Goal: Task Accomplishment & Management: Manage account settings

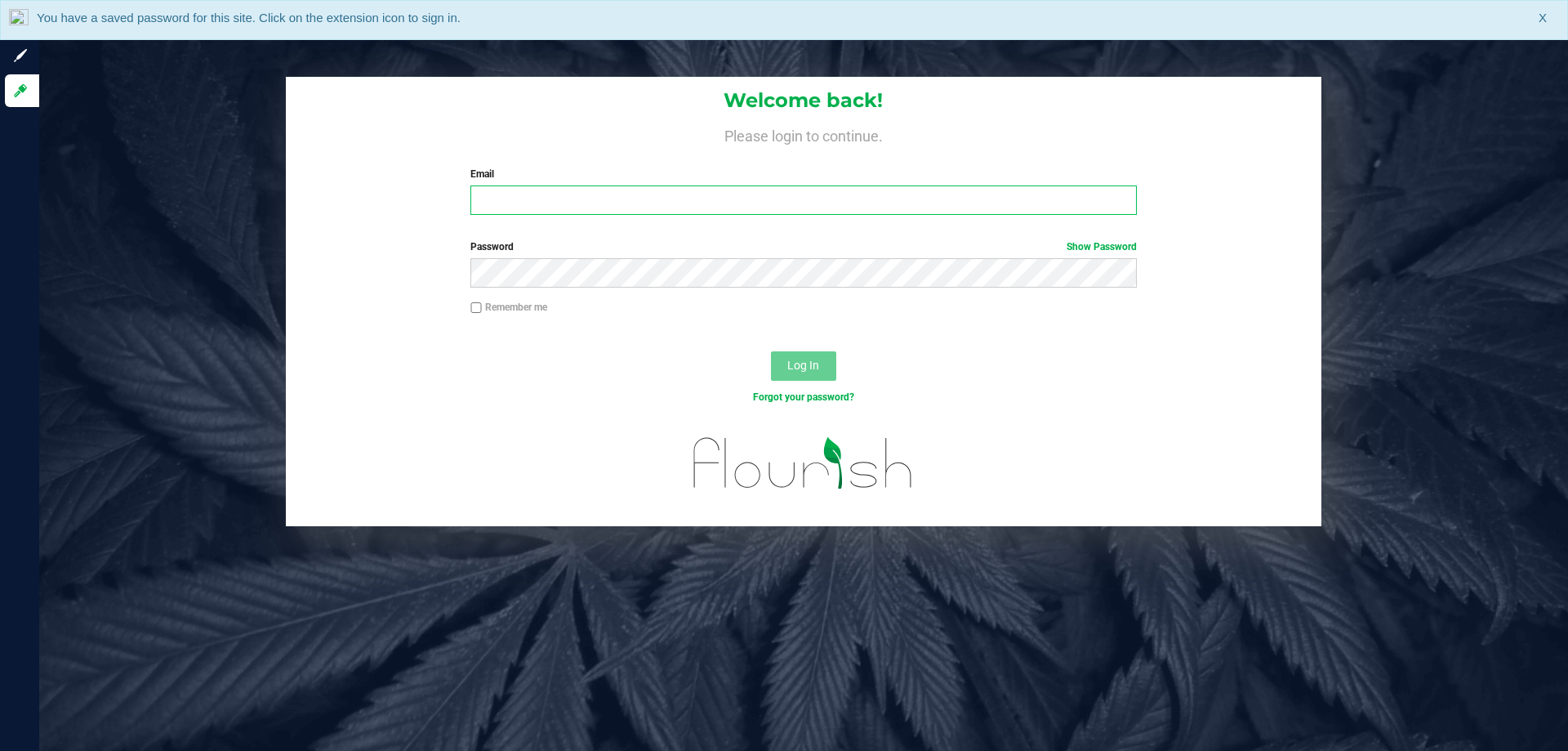
click at [520, 196] on input "Email" at bounding box center [802, 200] width 666 height 29
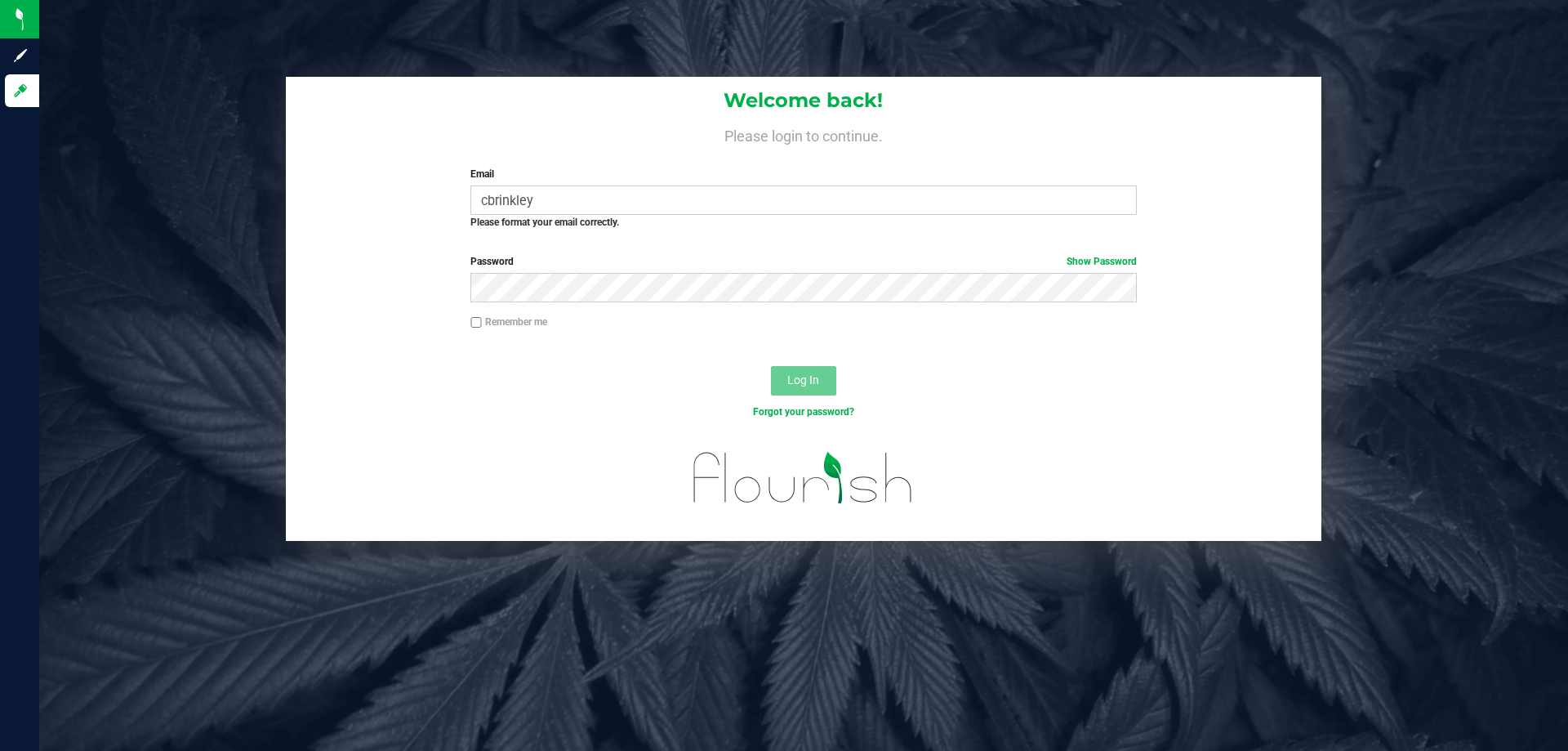
click at [352, 223] on div "Welcome back! Please login to continue. Email cbrinkley Required Please format …" at bounding box center [803, 160] width 1036 height 166
click at [651, 199] on input "cbrinkley" at bounding box center [802, 200] width 666 height 29
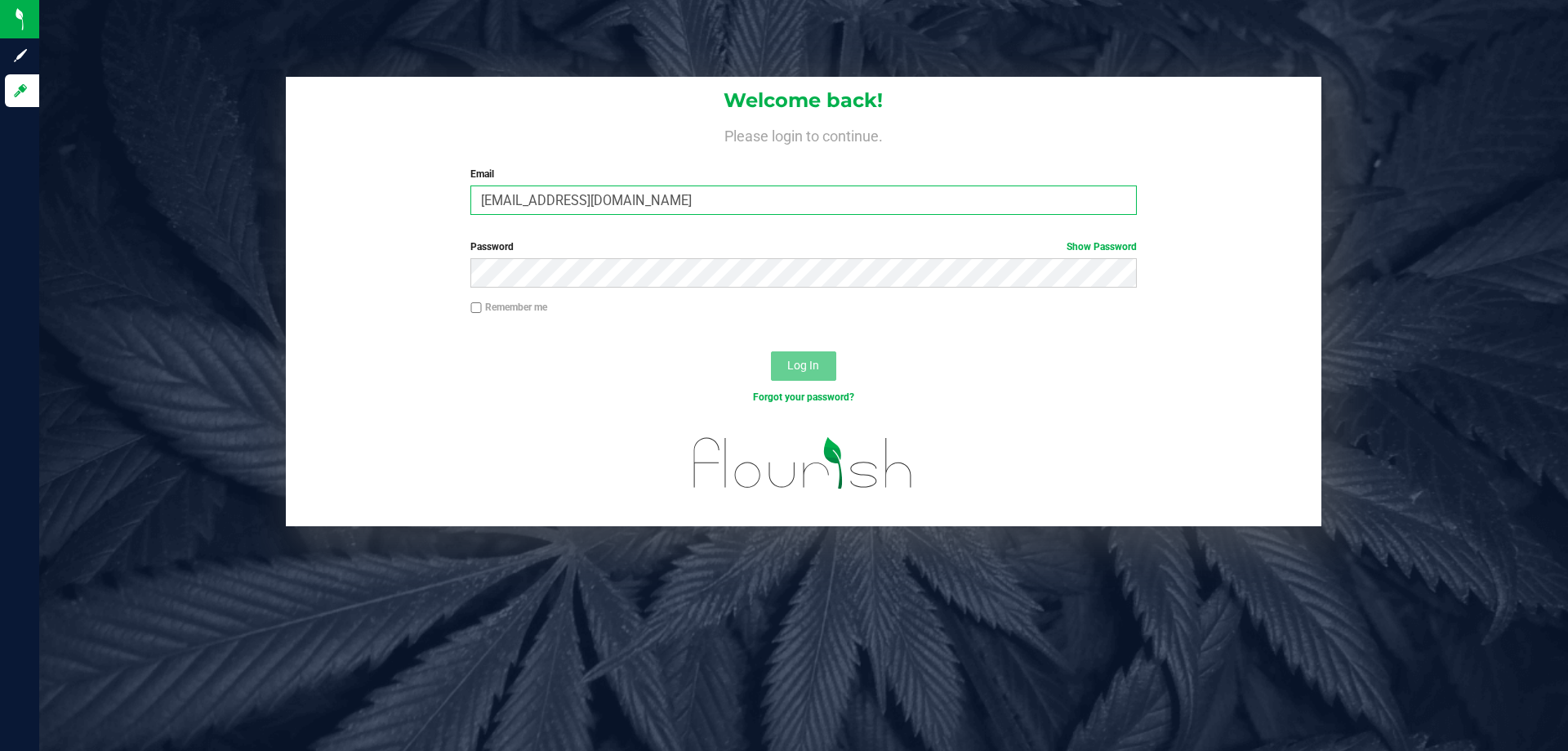
type input "[EMAIL_ADDRESS][DOMAIN_NAME]"
click at [772, 352] on button "Log In" at bounding box center [803, 366] width 65 height 29
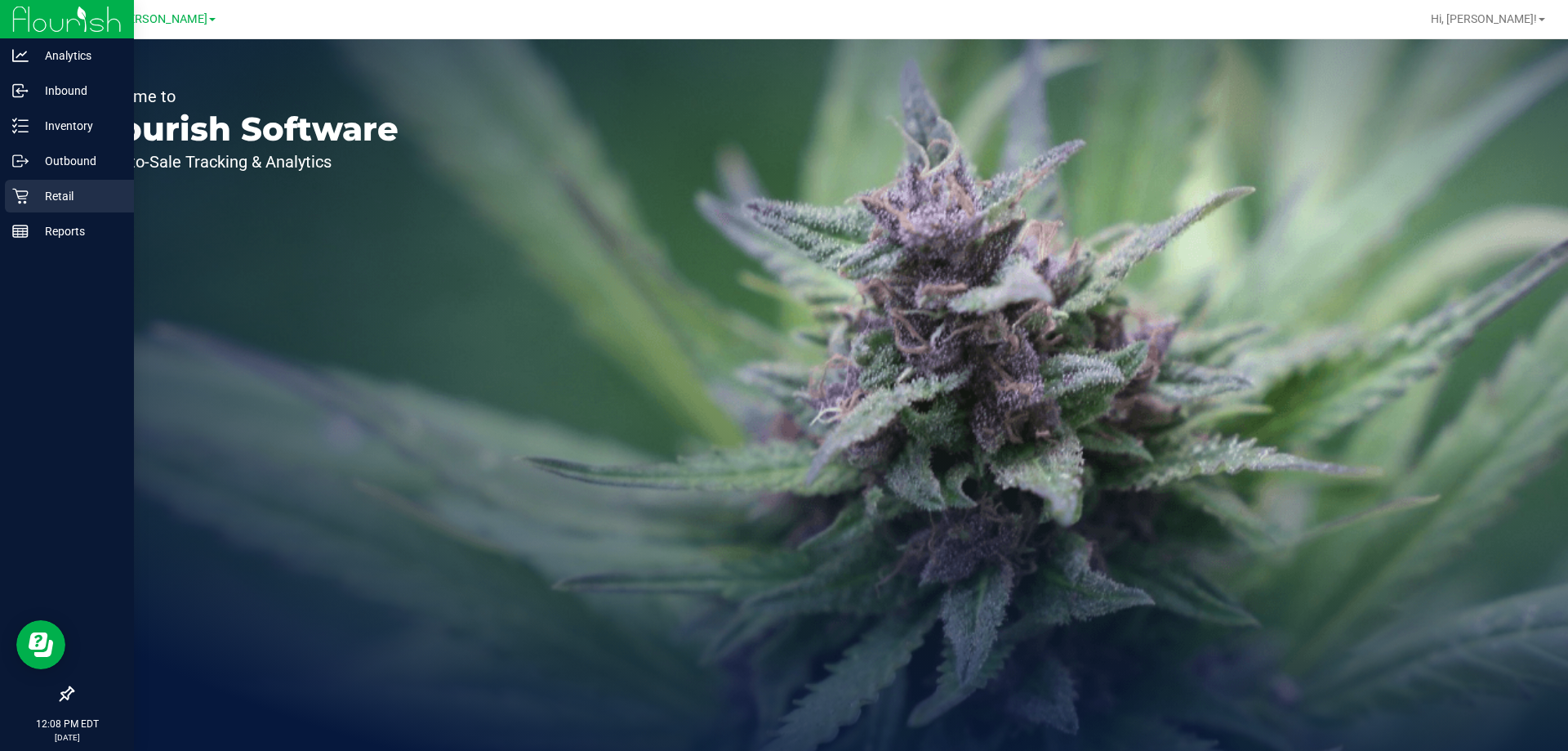
click at [34, 199] on p "Retail" at bounding box center [78, 197] width 98 height 20
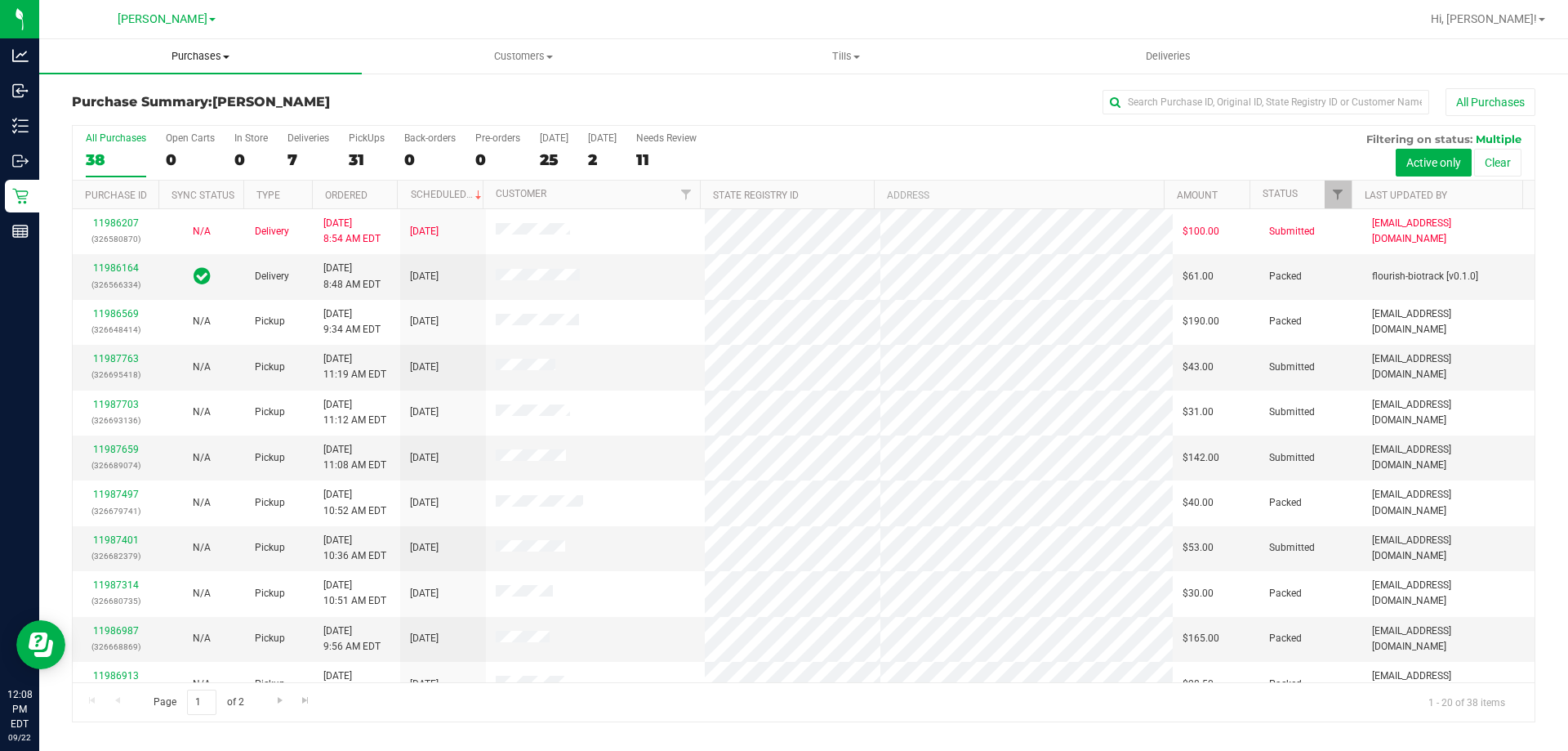
click at [211, 60] on span "Purchases" at bounding box center [200, 56] width 322 height 15
click at [190, 105] on span "Summary of purchases" at bounding box center [123, 99] width 168 height 14
click at [298, 142] on div "Deliveries" at bounding box center [308, 138] width 42 height 11
click at [0, 0] on input "Deliveries 7" at bounding box center [0, 0] width 0 height 0
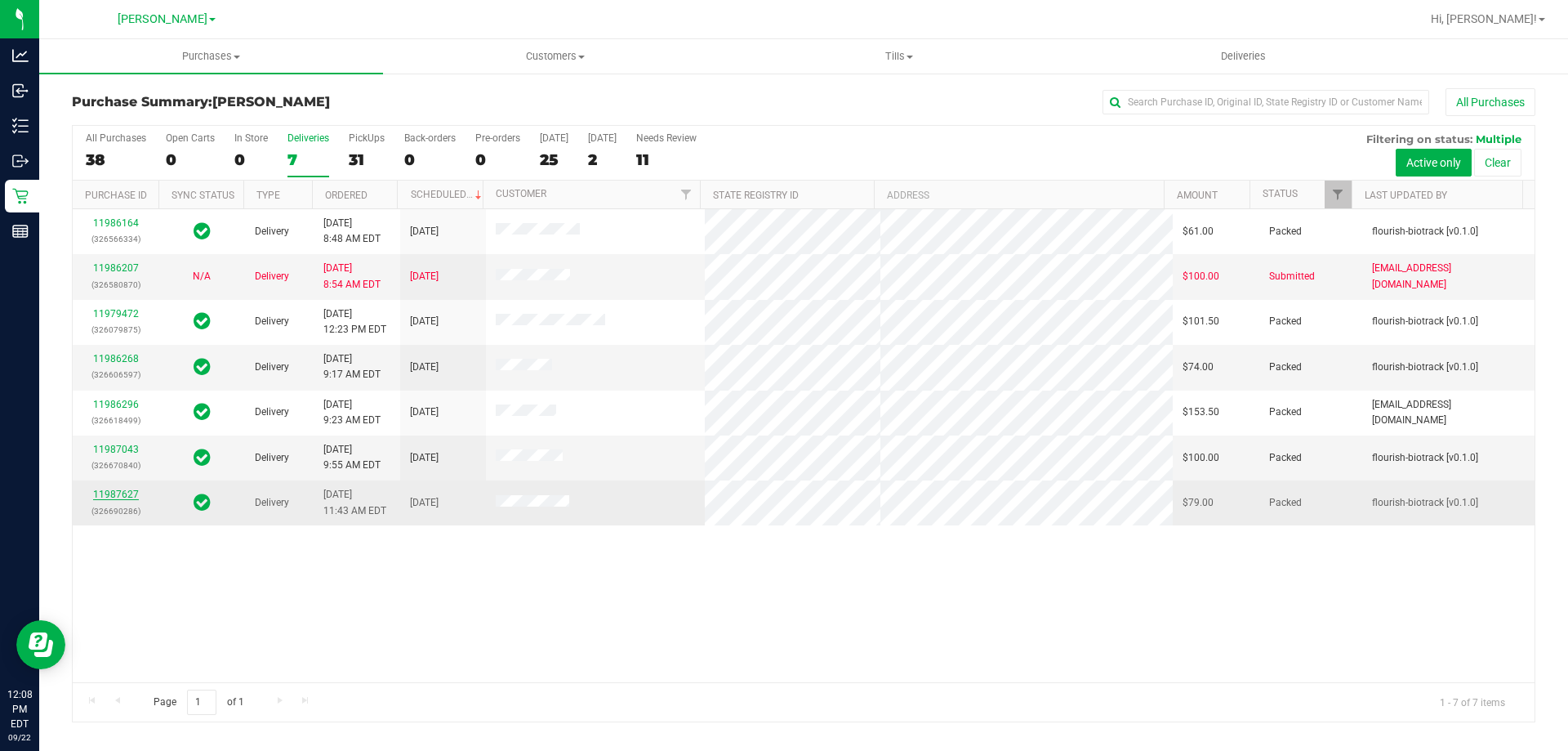
click at [130, 497] on link "11987627" at bounding box center [116, 493] width 46 height 11
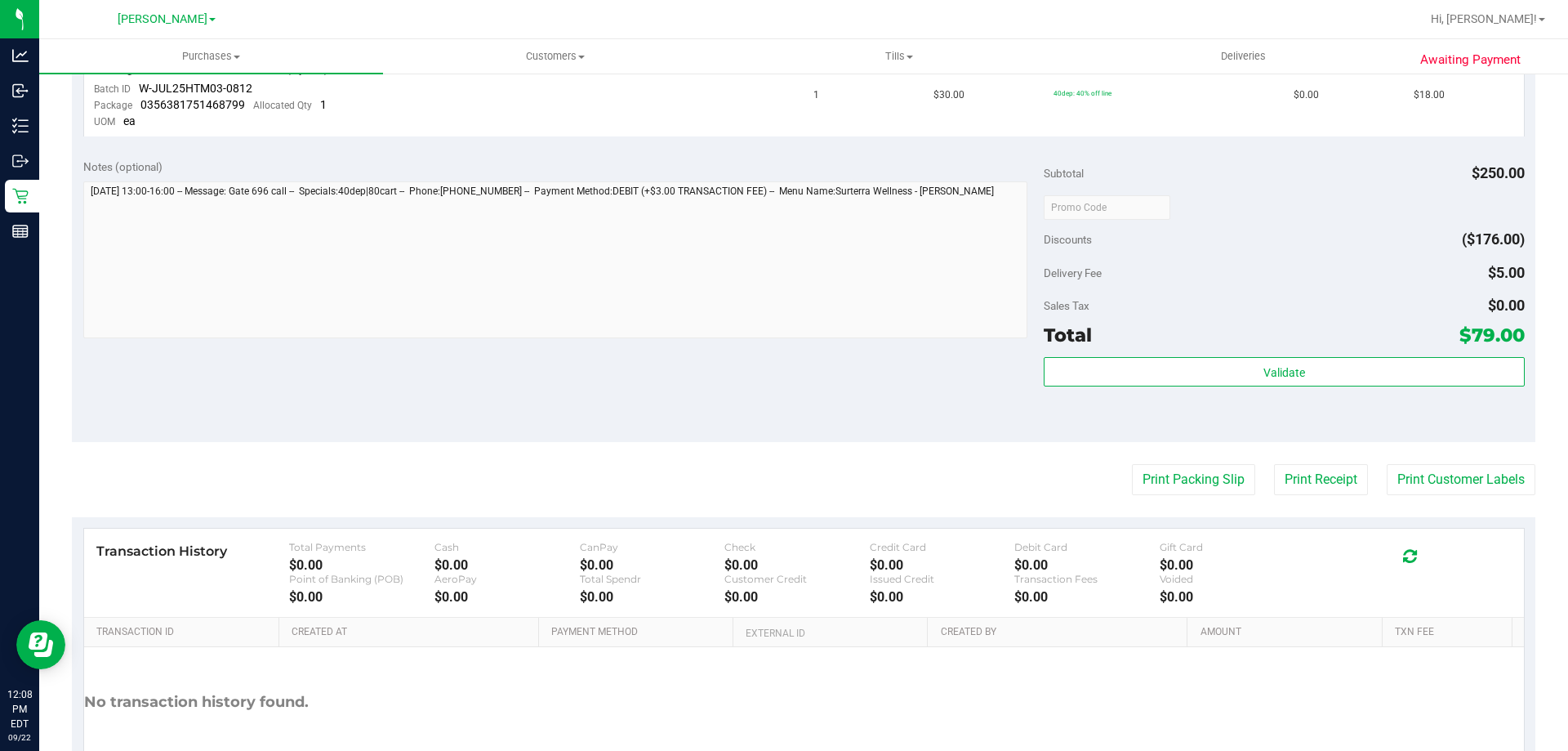
scroll to position [817, 0]
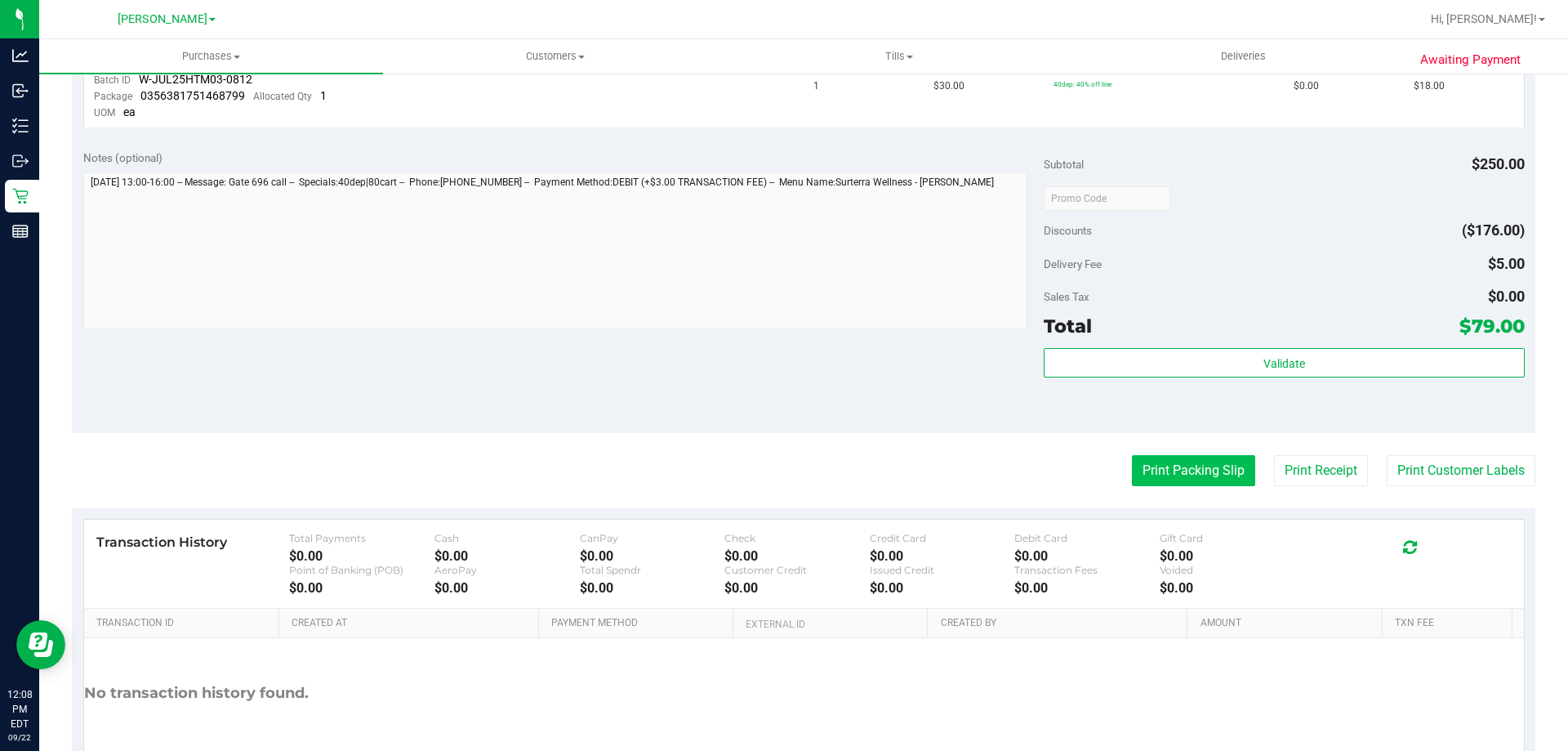
click at [1195, 466] on button "Print Packing Slip" at bounding box center [1194, 470] width 124 height 31
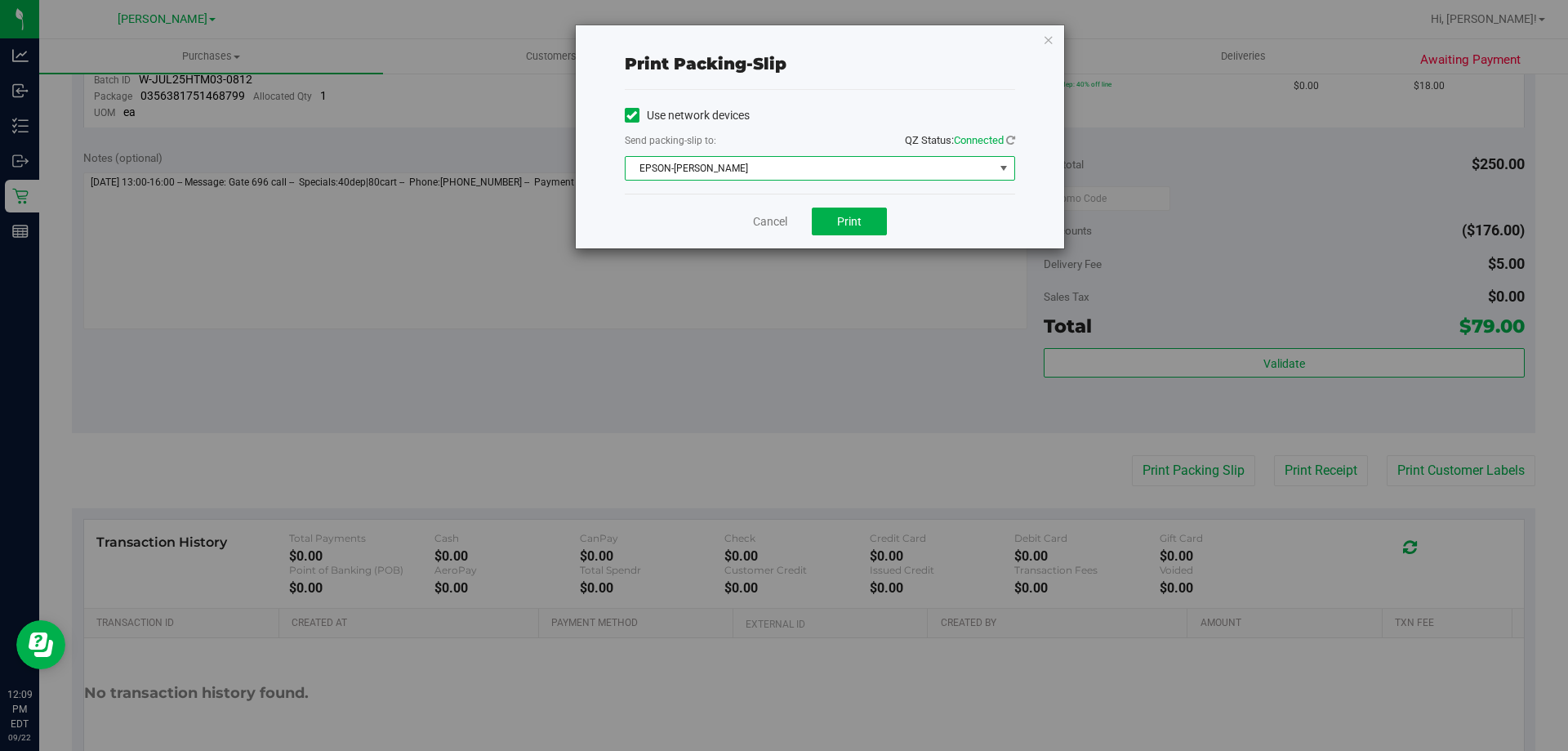
click at [798, 172] on span "EPSON-[PERSON_NAME]" at bounding box center [809, 168] width 368 height 23
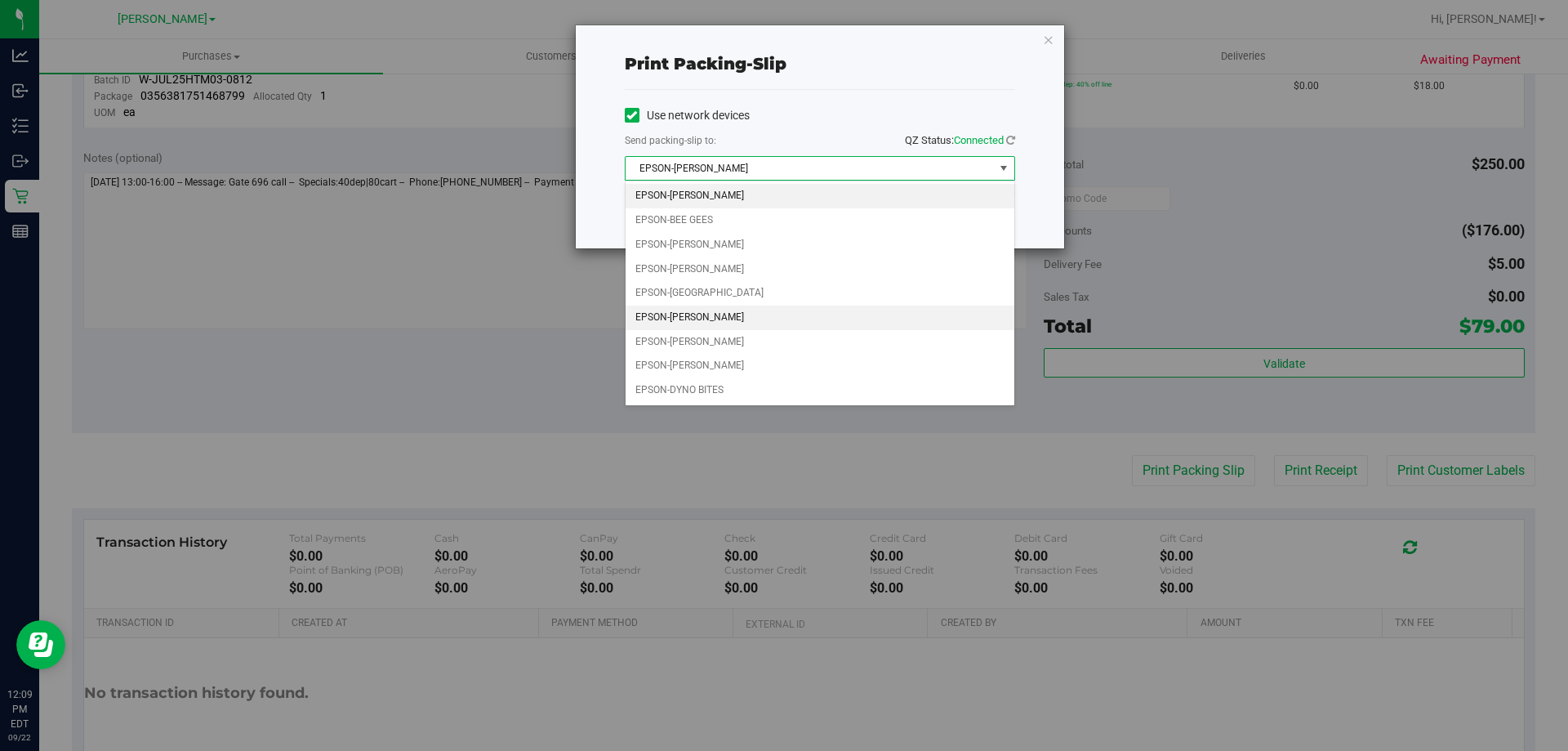
click at [724, 322] on li "EPSON-[PERSON_NAME]" at bounding box center [820, 318] width 389 height 25
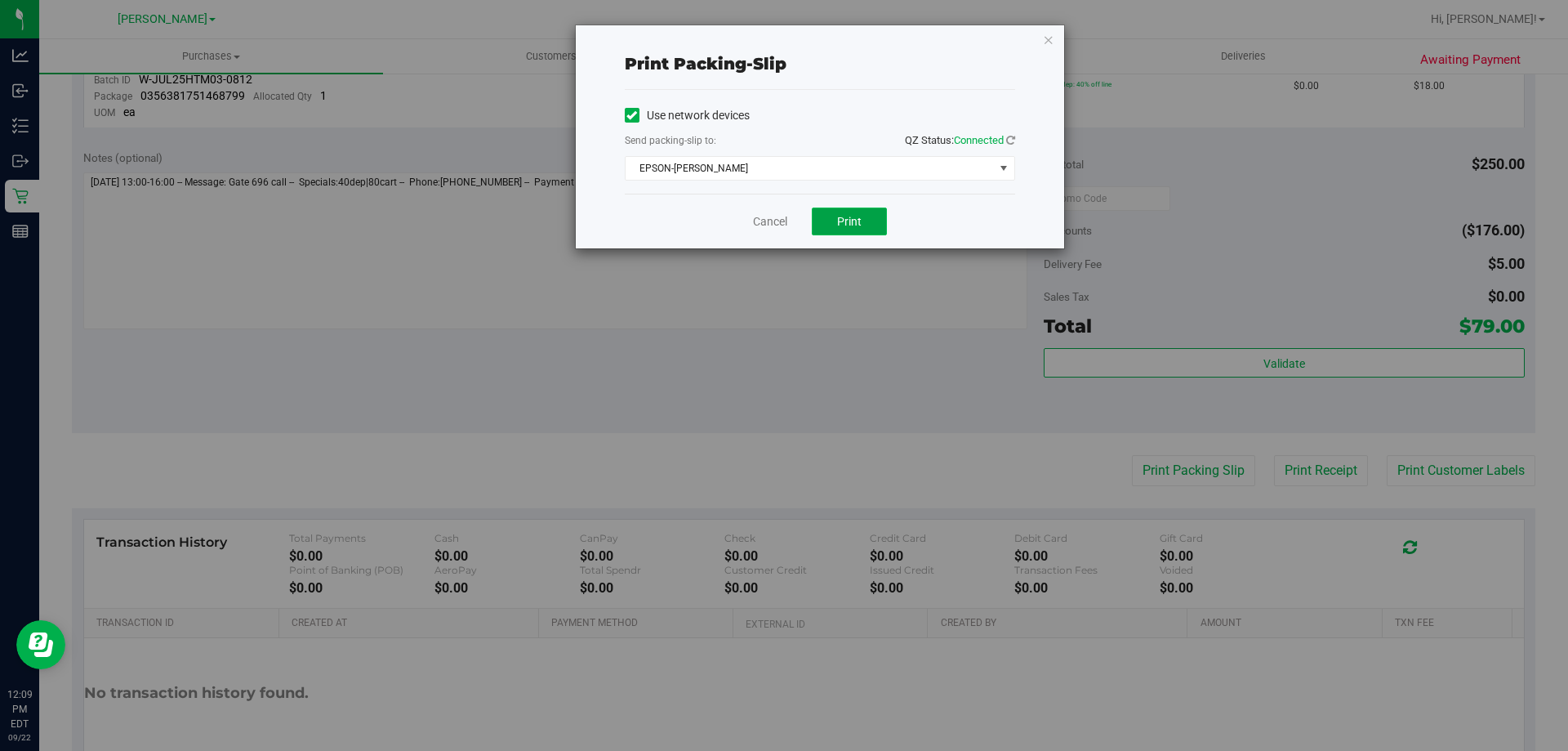
click at [844, 215] on span "Print" at bounding box center [849, 221] width 25 height 13
click at [781, 219] on link "Cancel" at bounding box center [771, 222] width 34 height 17
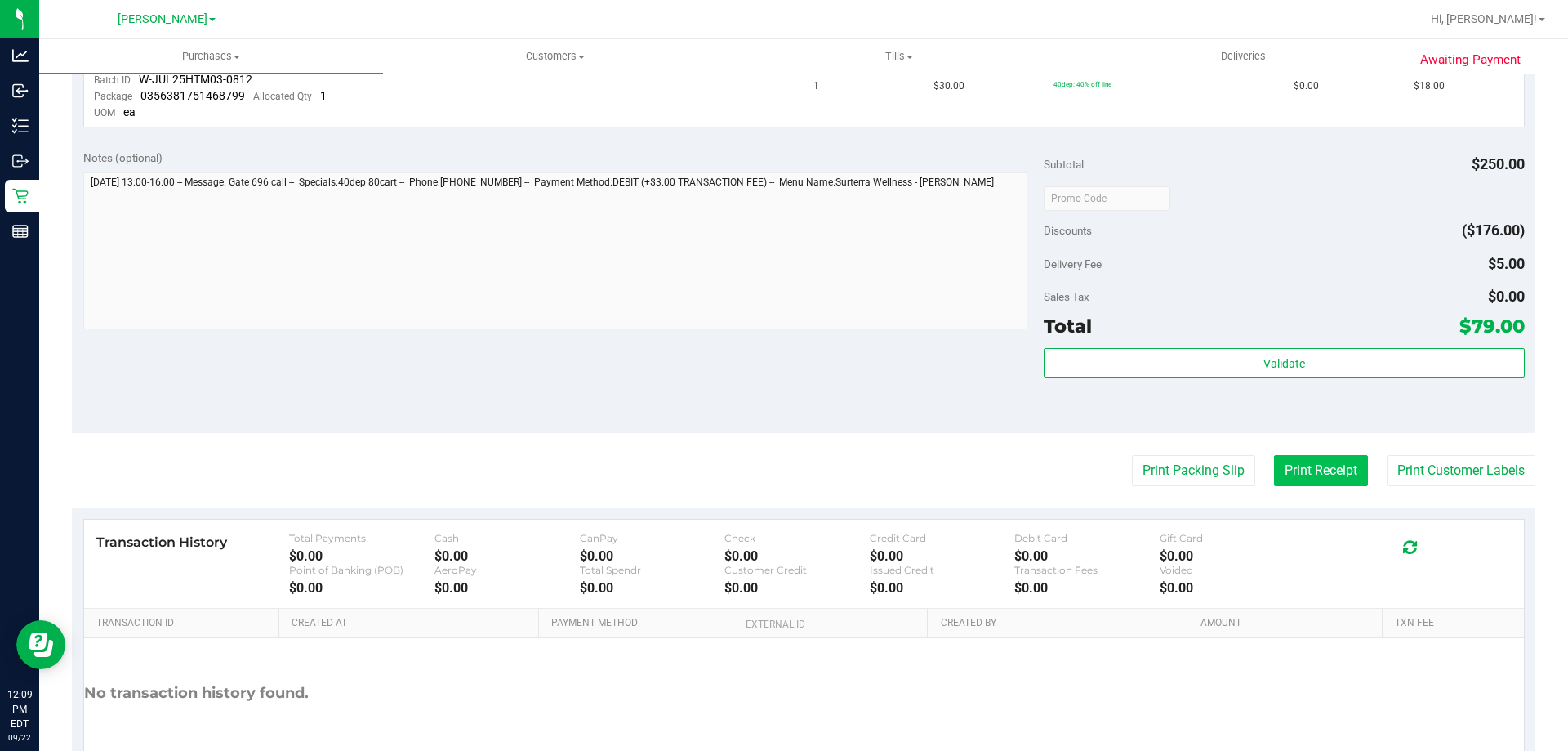
click at [1333, 480] on button "Print Receipt" at bounding box center [1321, 470] width 94 height 31
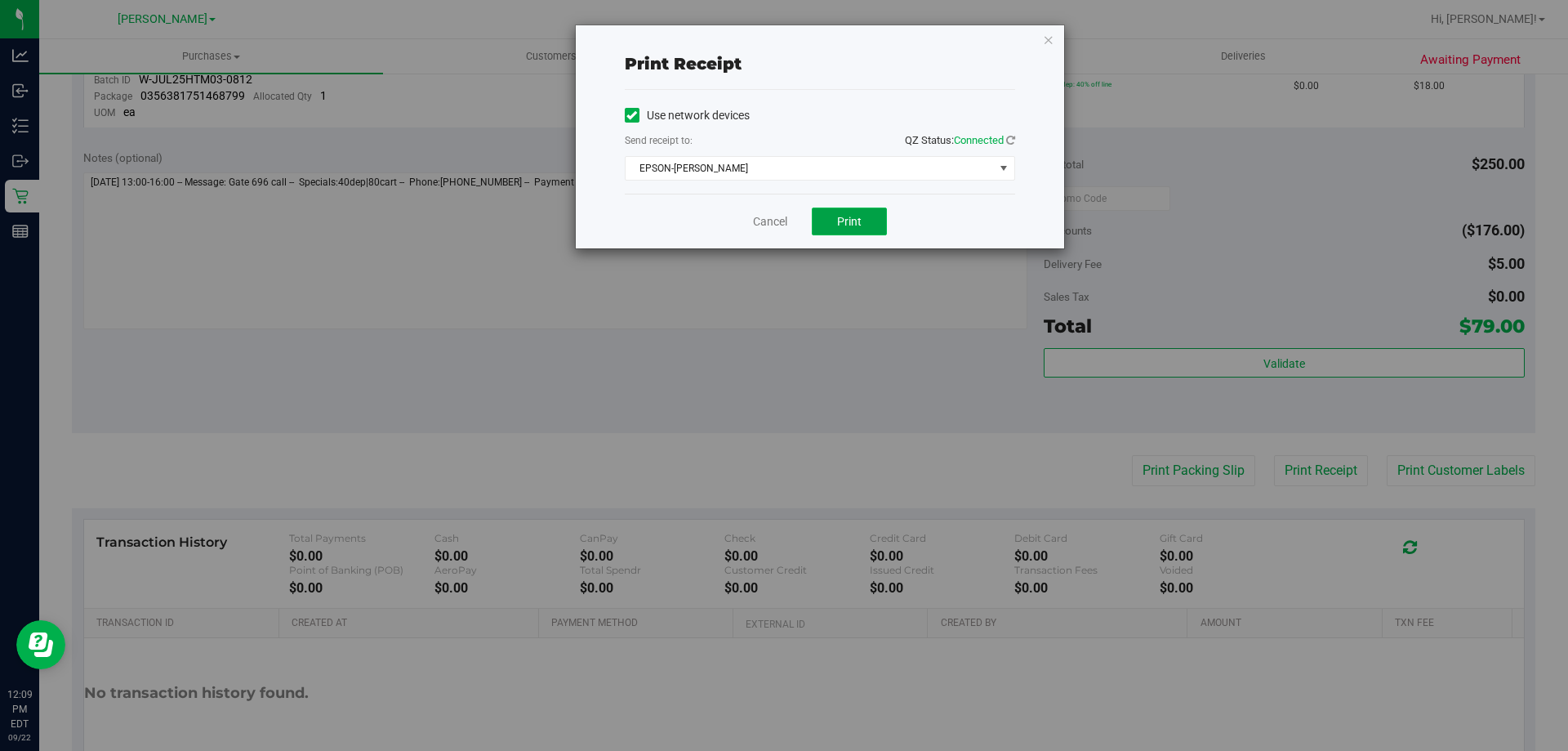
click at [835, 226] on button "Print" at bounding box center [849, 222] width 75 height 28
click at [780, 226] on link "Cancel" at bounding box center [771, 222] width 34 height 17
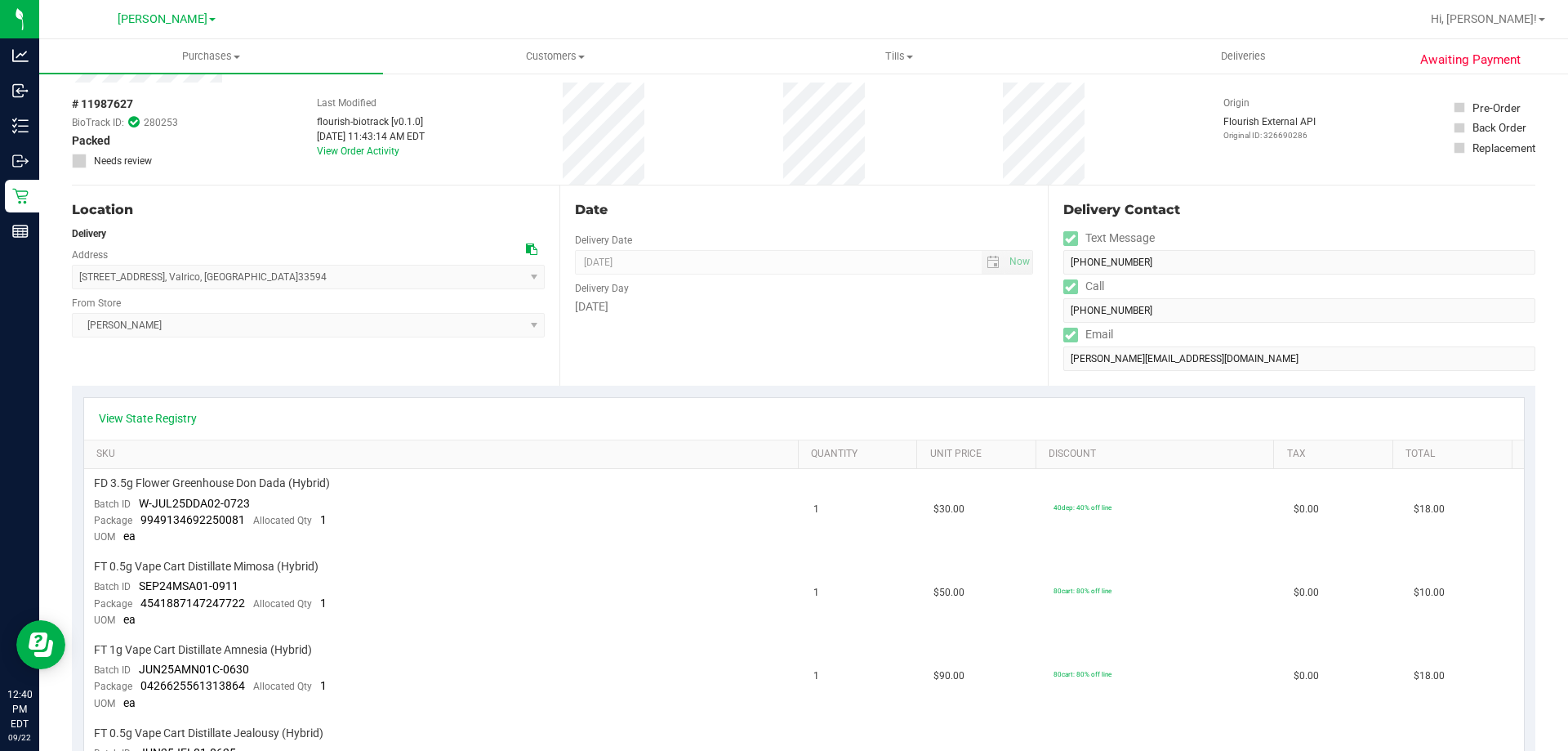
scroll to position [0, 0]
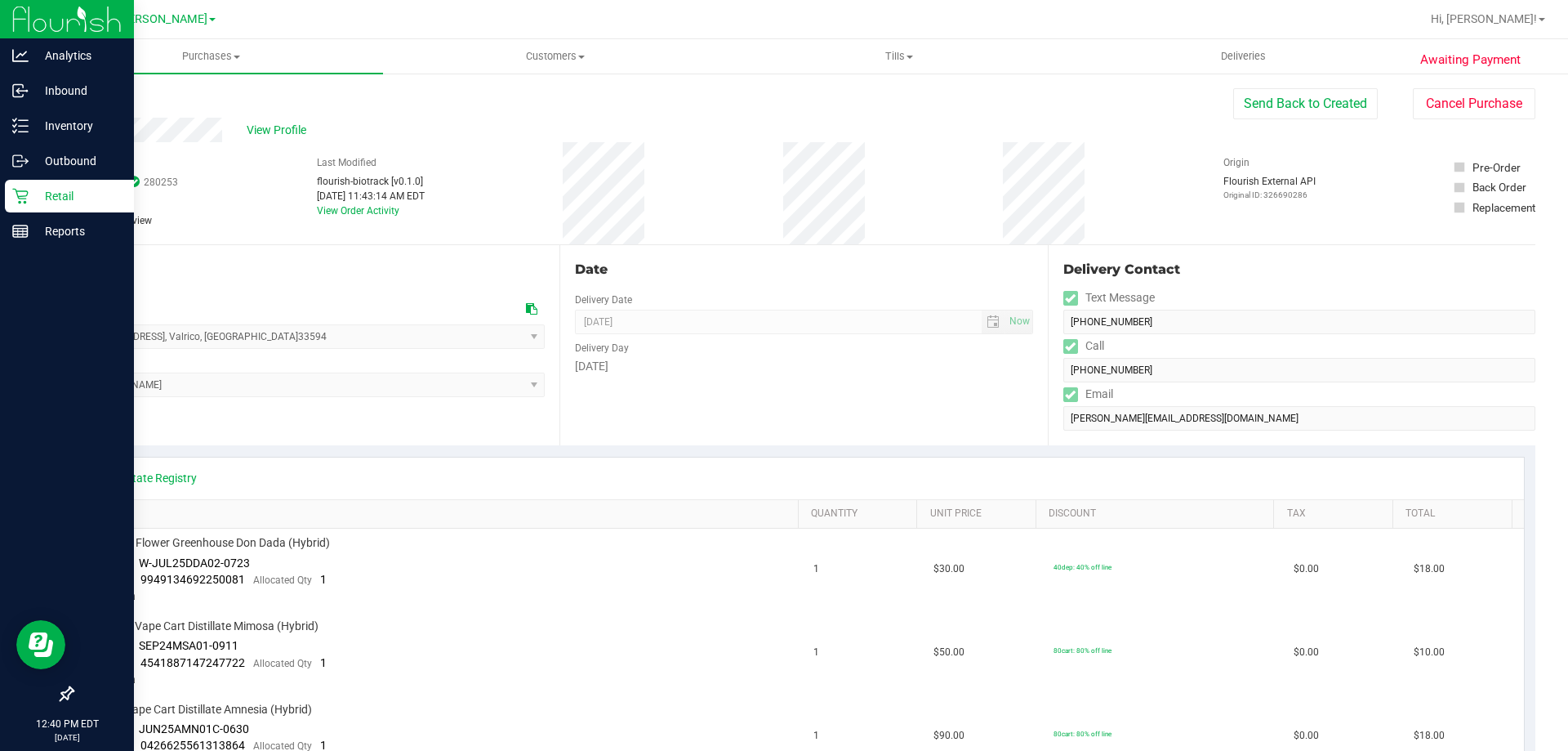
click at [19, 195] on icon at bounding box center [20, 196] width 16 height 16
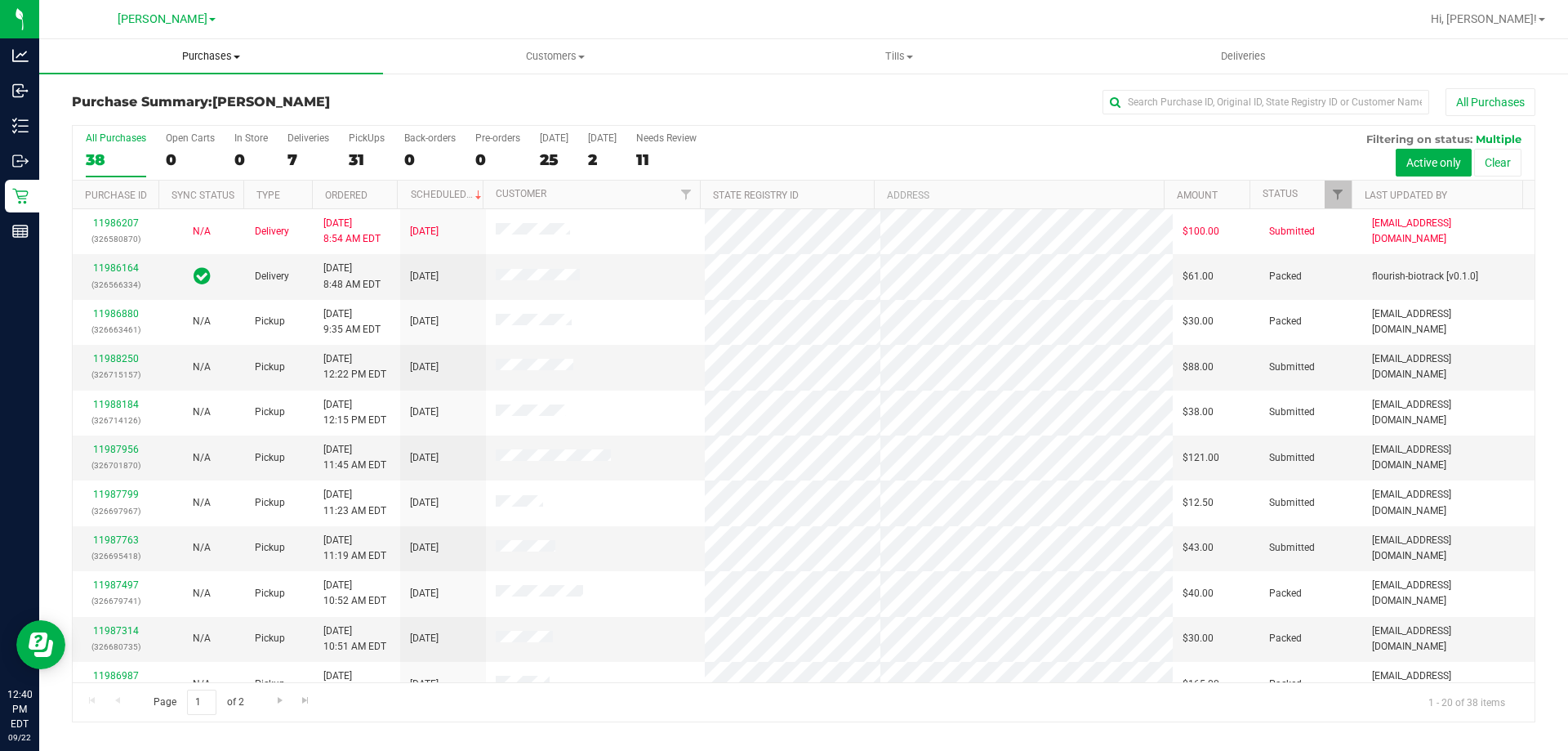
click at [181, 61] on span "Purchases" at bounding box center [211, 56] width 344 height 15
click at [104, 114] on span "Fulfillment" at bounding box center [89, 118] width 101 height 14
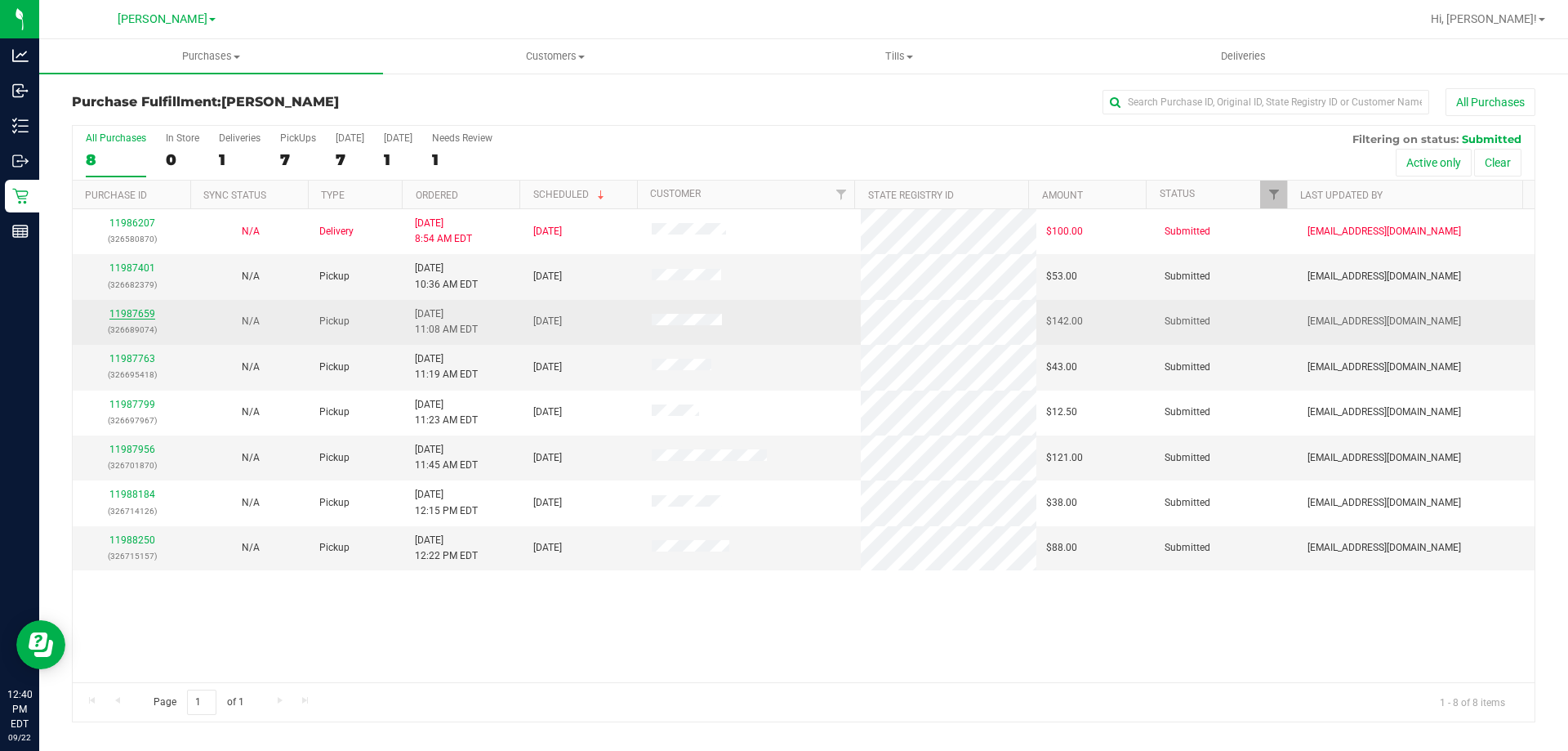
click at [140, 313] on link "11987659" at bounding box center [133, 314] width 46 height 11
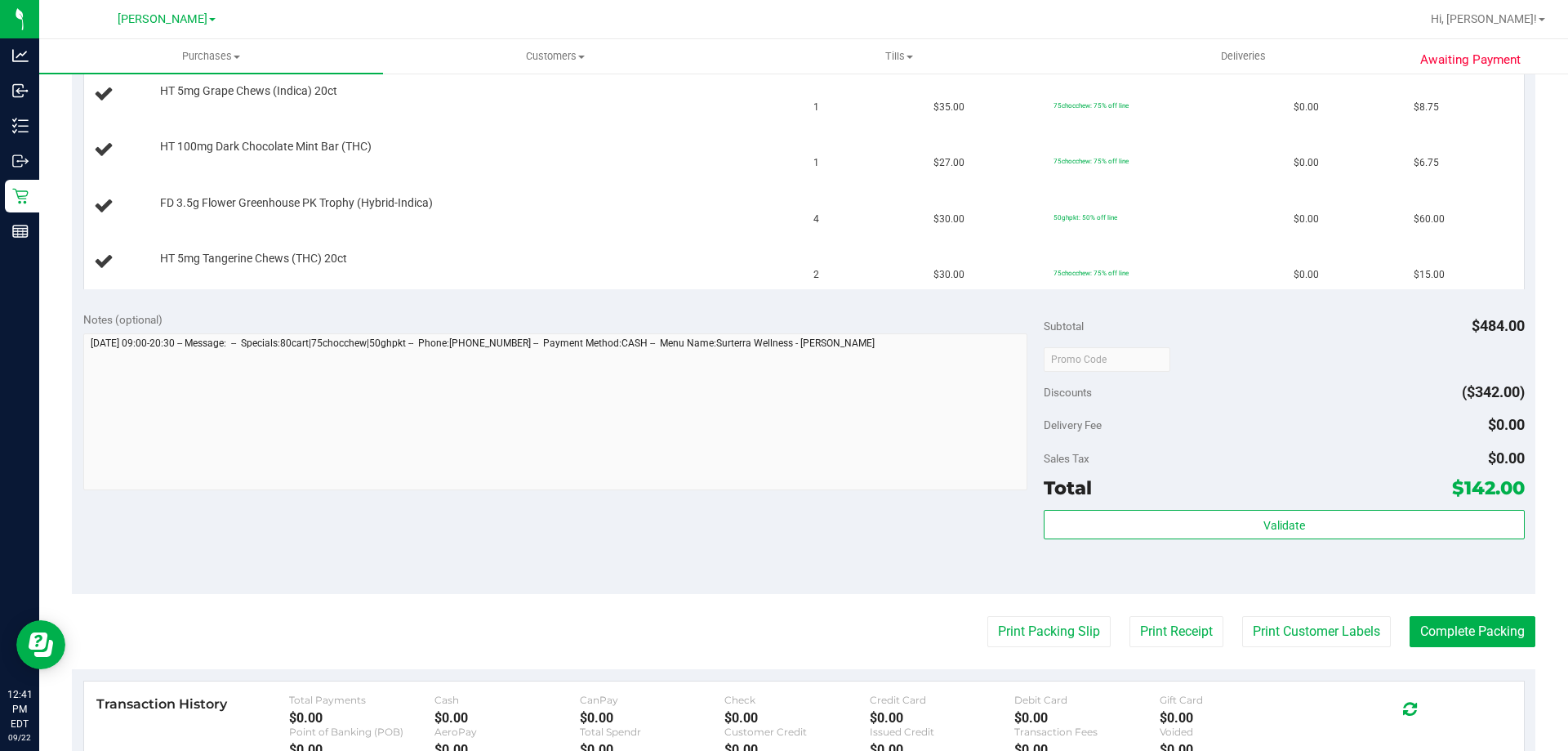
scroll to position [700, 0]
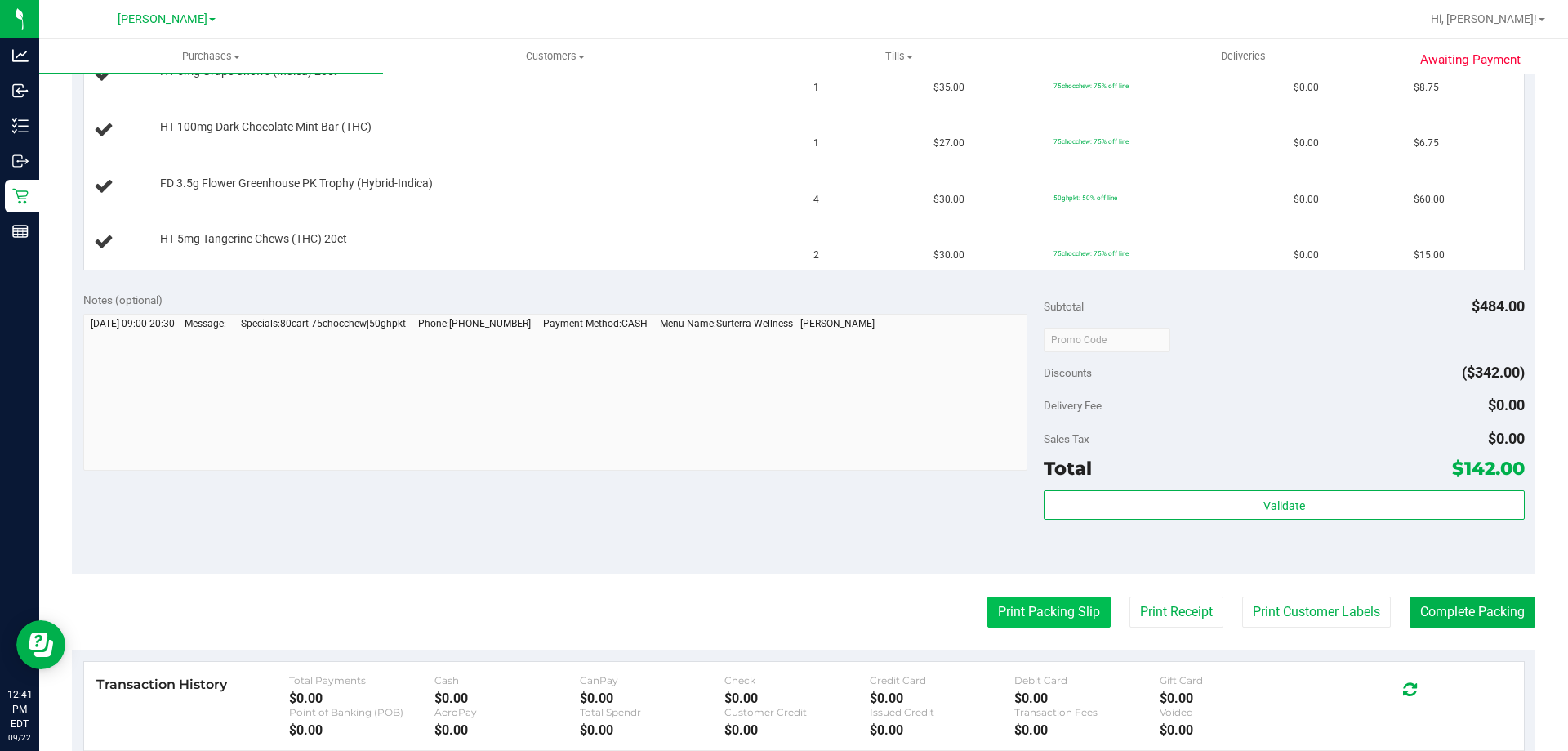
click at [1011, 603] on button "Print Packing Slip" at bounding box center [1049, 611] width 124 height 31
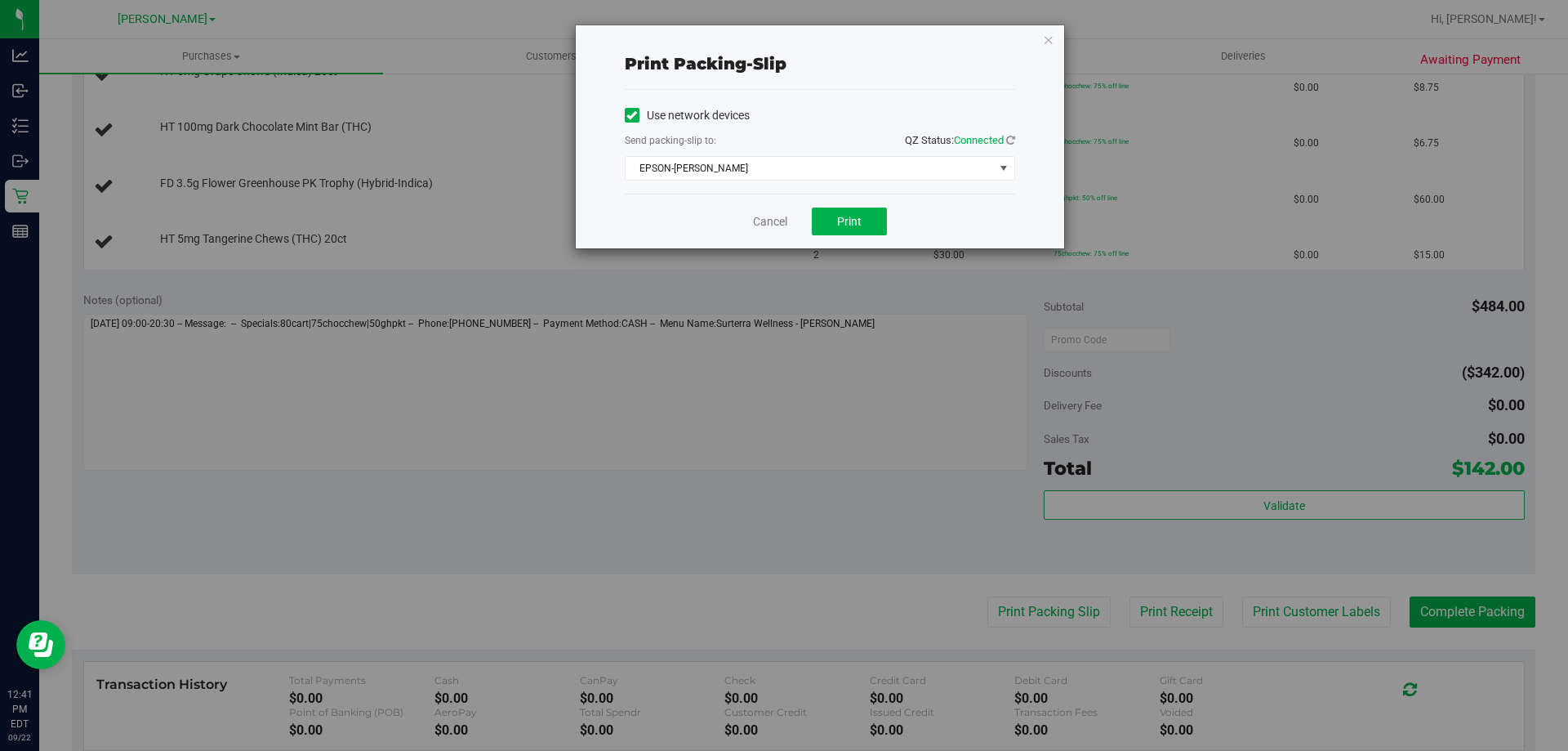
click at [853, 236] on div "Cancel Print" at bounding box center [819, 221] width 390 height 55
click at [848, 227] on span "Print" at bounding box center [849, 221] width 25 height 13
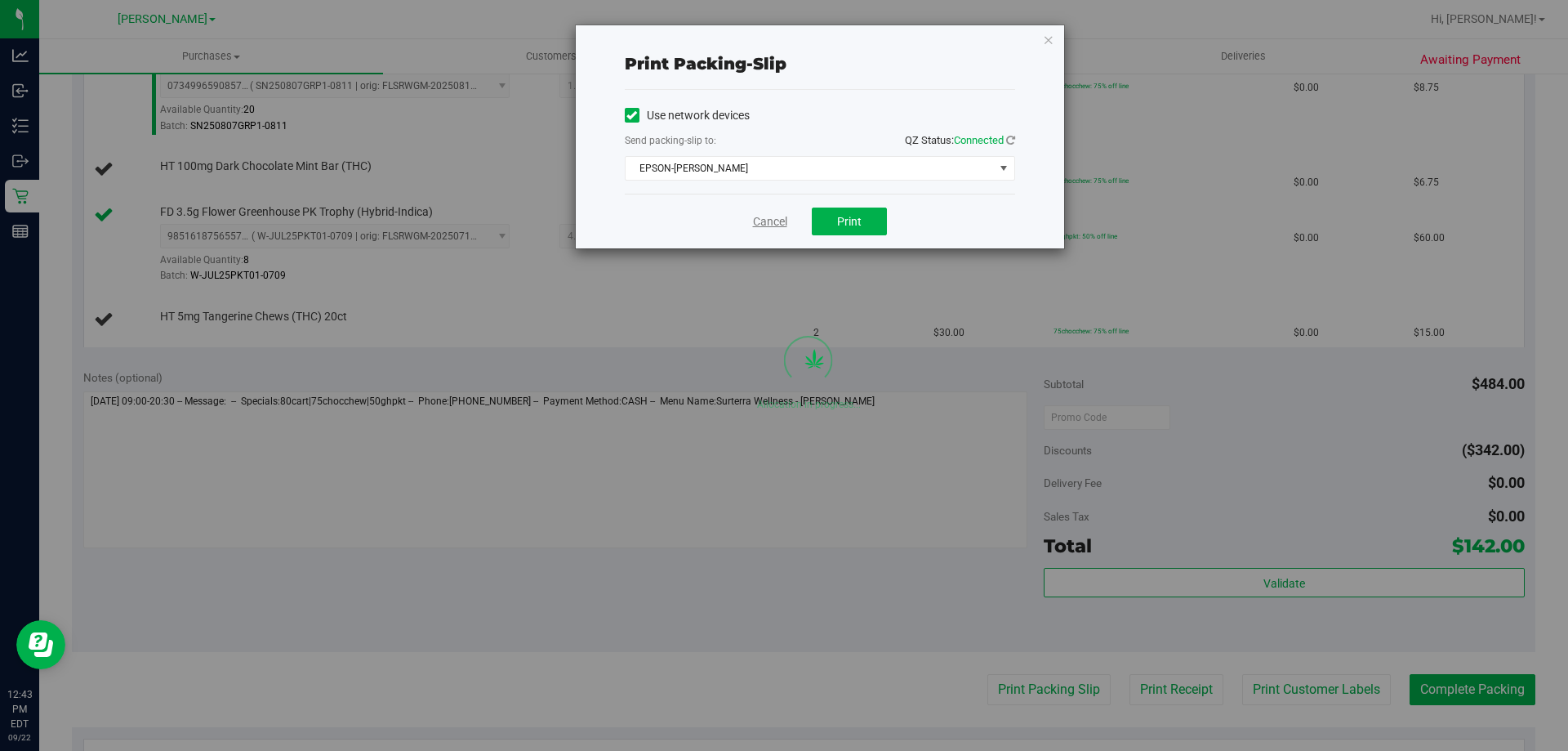
click at [785, 216] on link "Cancel" at bounding box center [771, 222] width 34 height 17
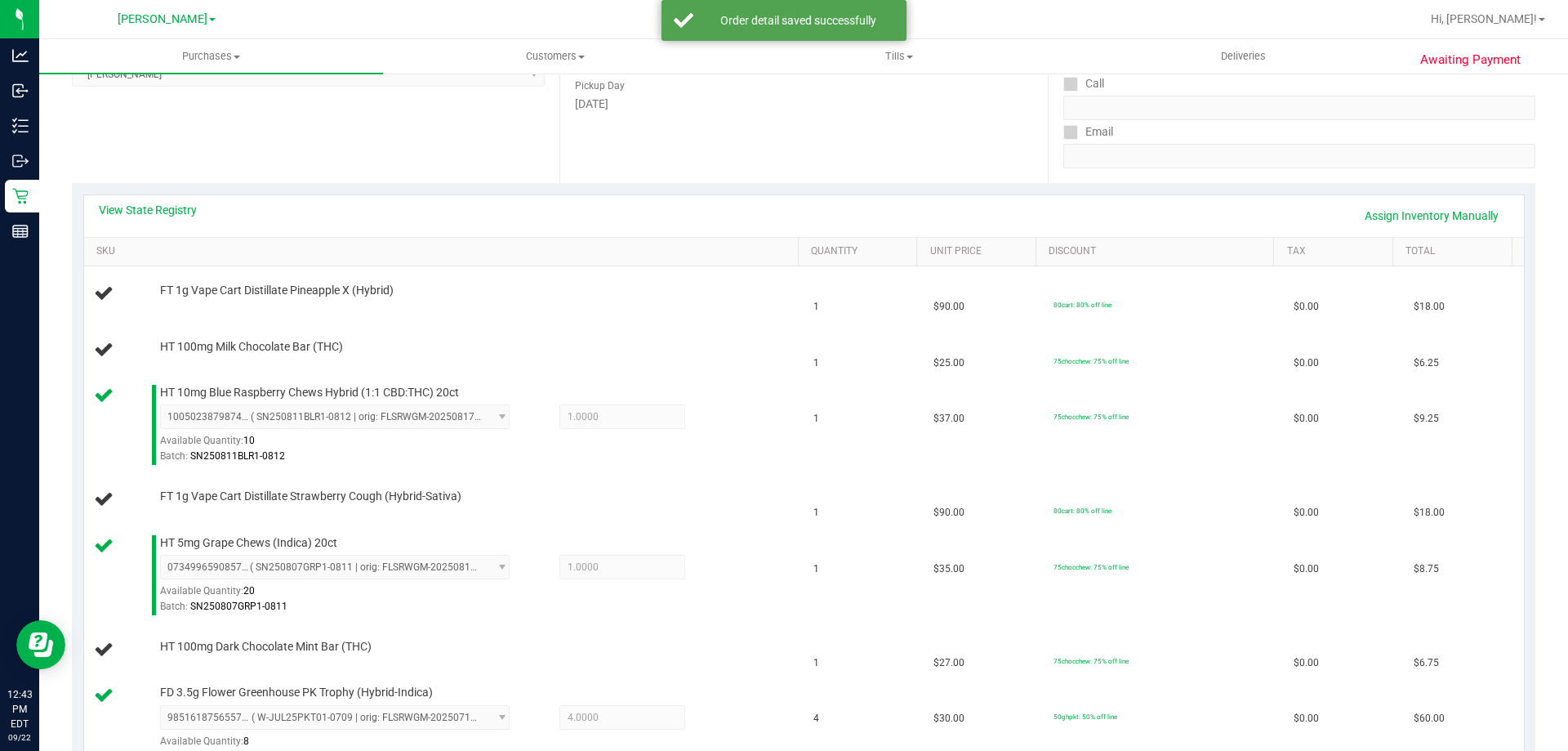
scroll to position [247, 0]
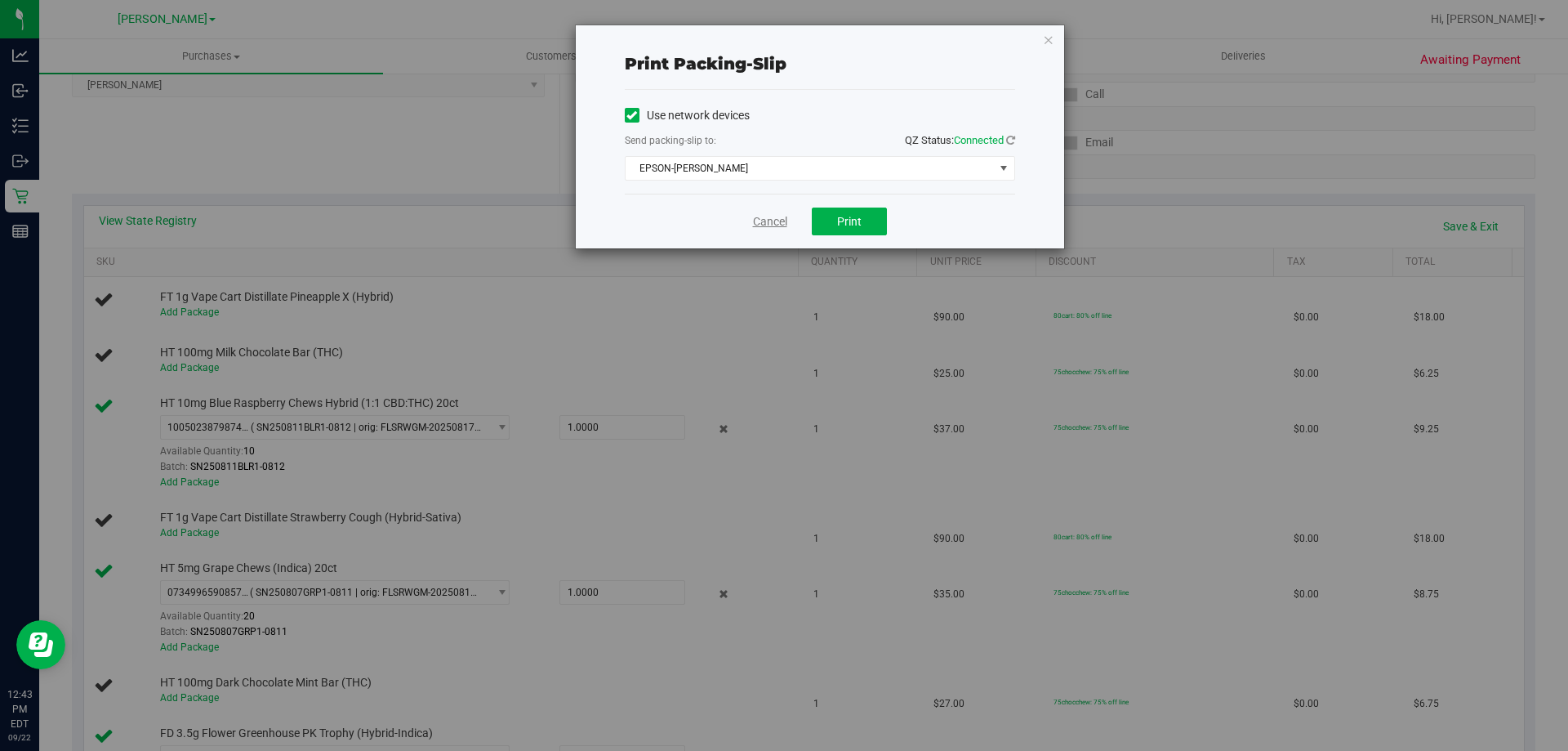
click at [780, 228] on link "Cancel" at bounding box center [771, 222] width 34 height 17
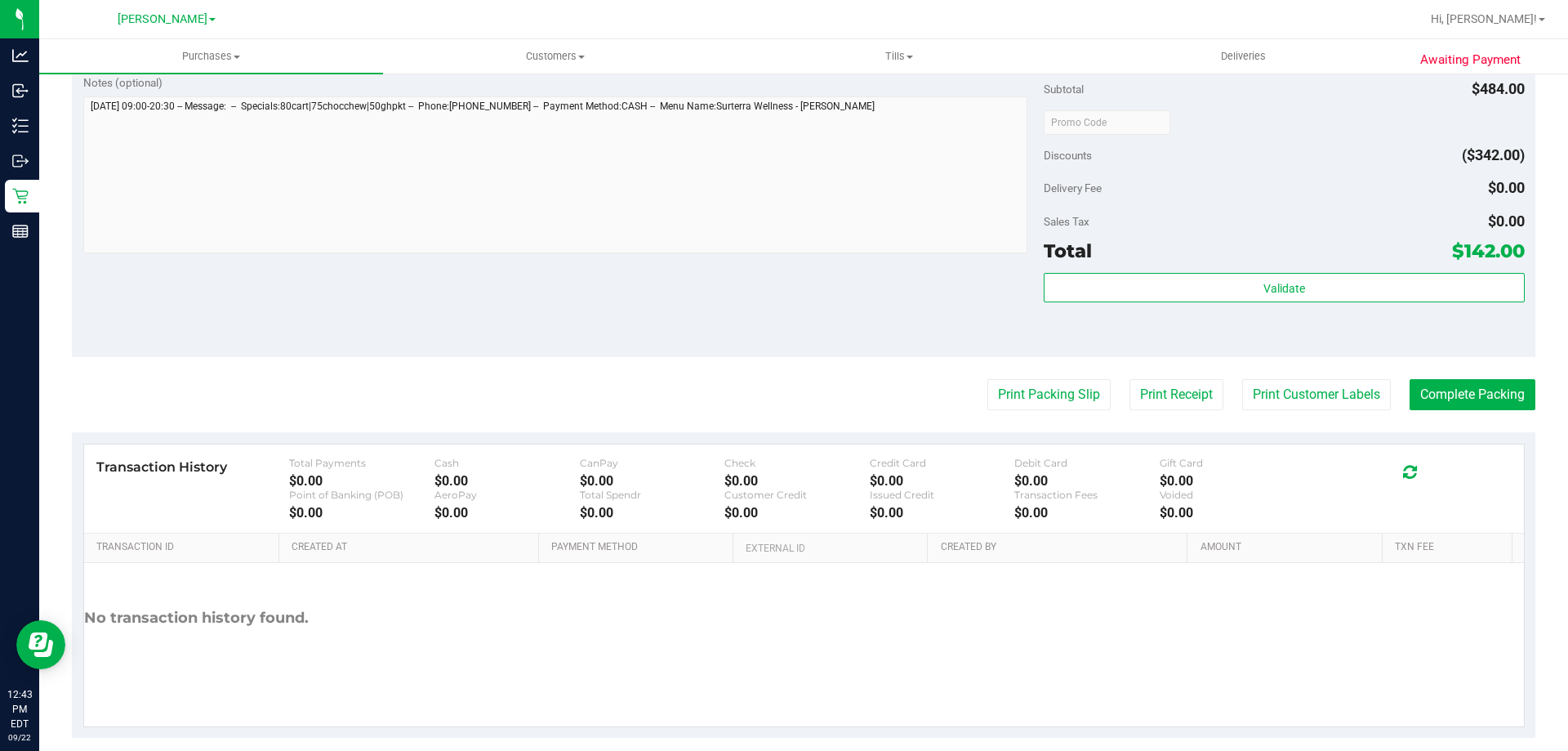
scroll to position [407, 0]
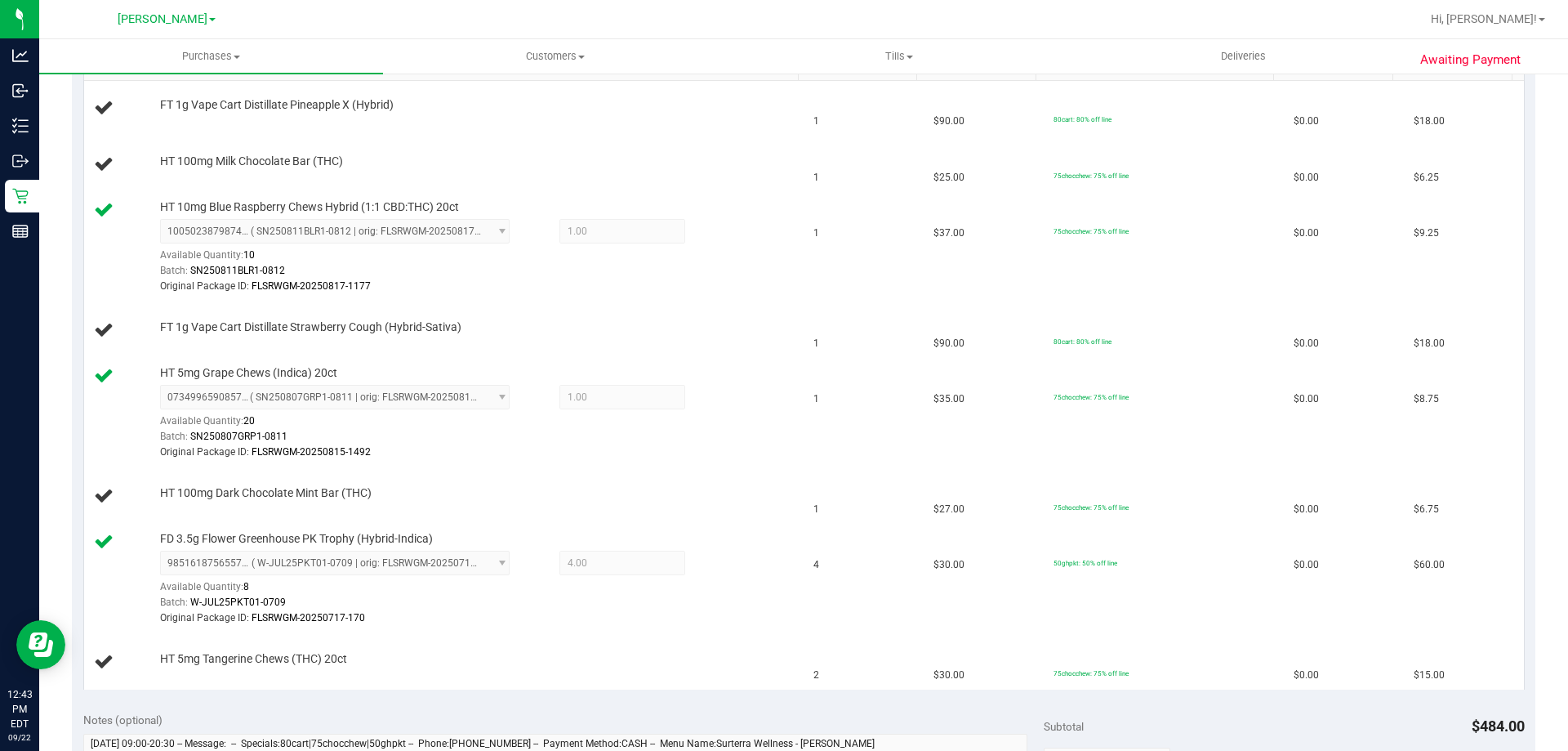
scroll to position [268, 0]
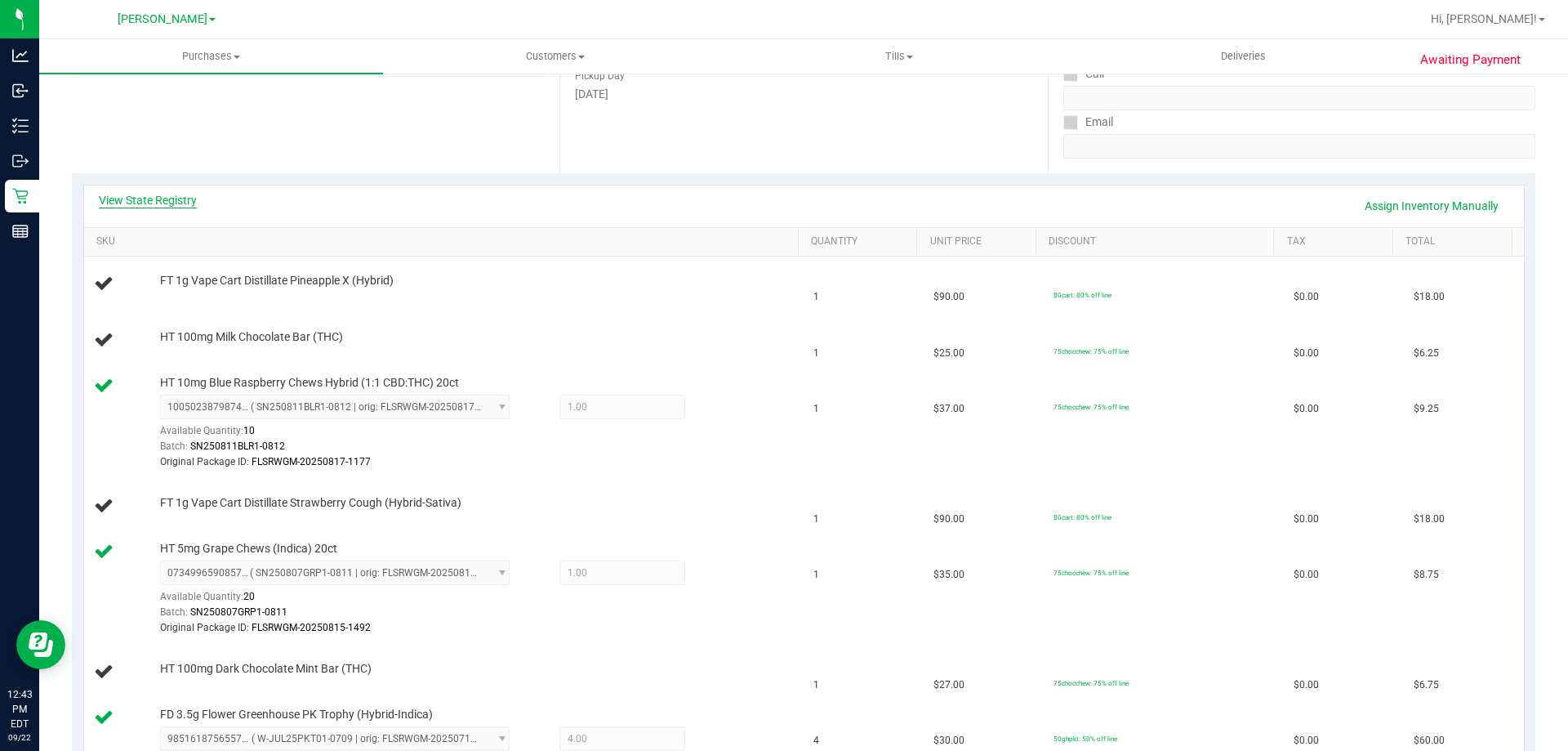
click at [192, 201] on link "View State Registry" at bounding box center [148, 200] width 98 height 16
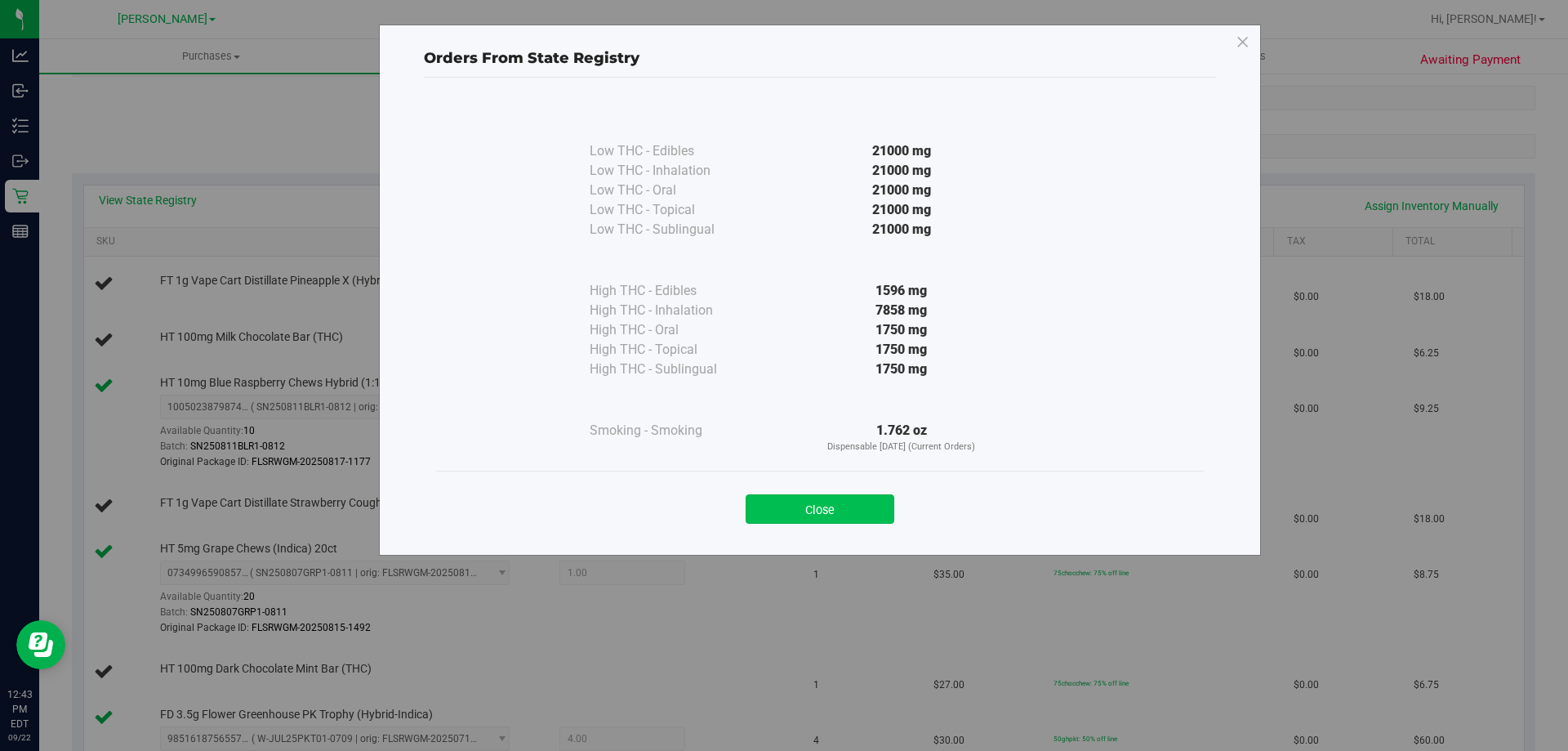
click at [831, 511] on button "Close" at bounding box center [819, 508] width 149 height 29
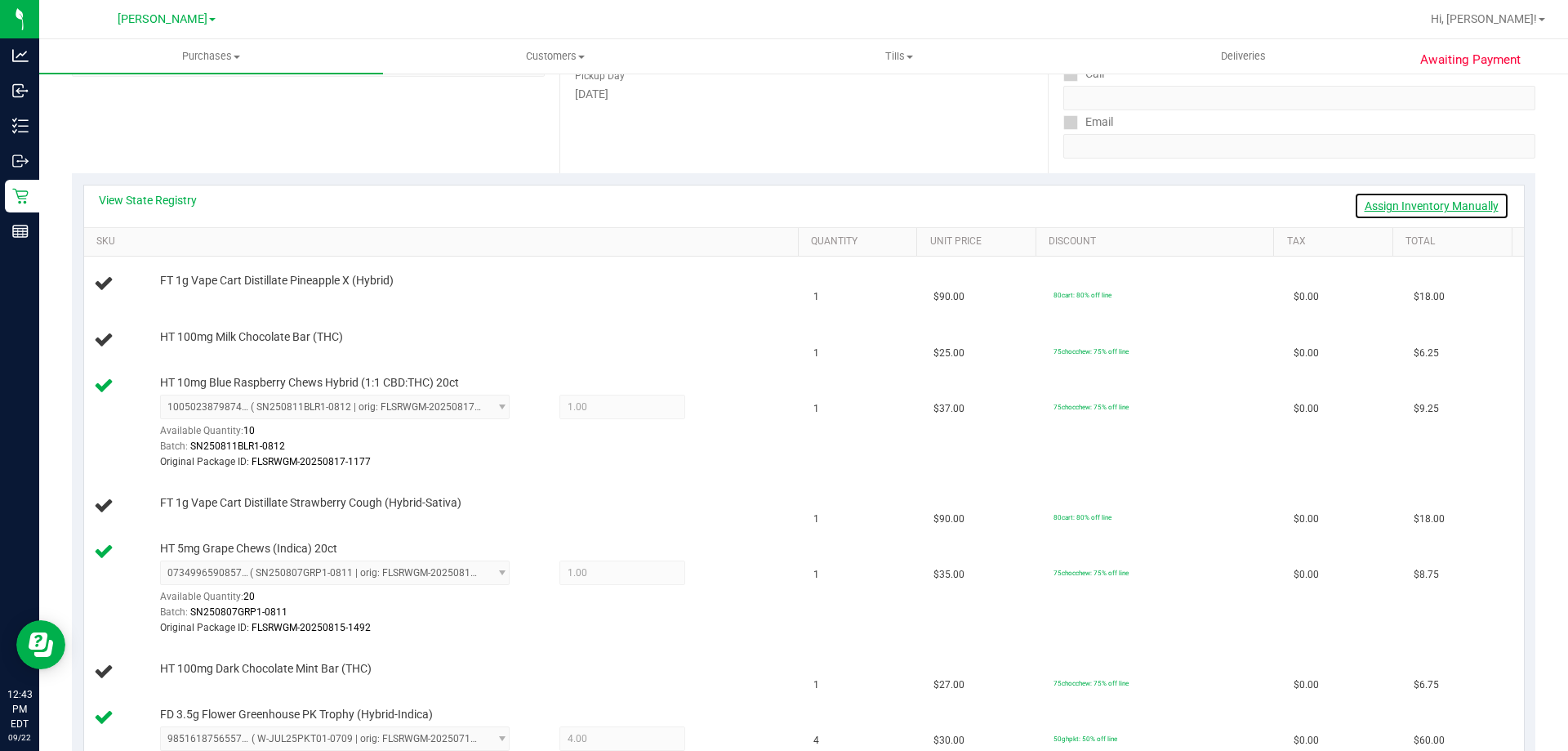
click at [1417, 210] on link "Assign Inventory Manually" at bounding box center [1432, 206] width 156 height 28
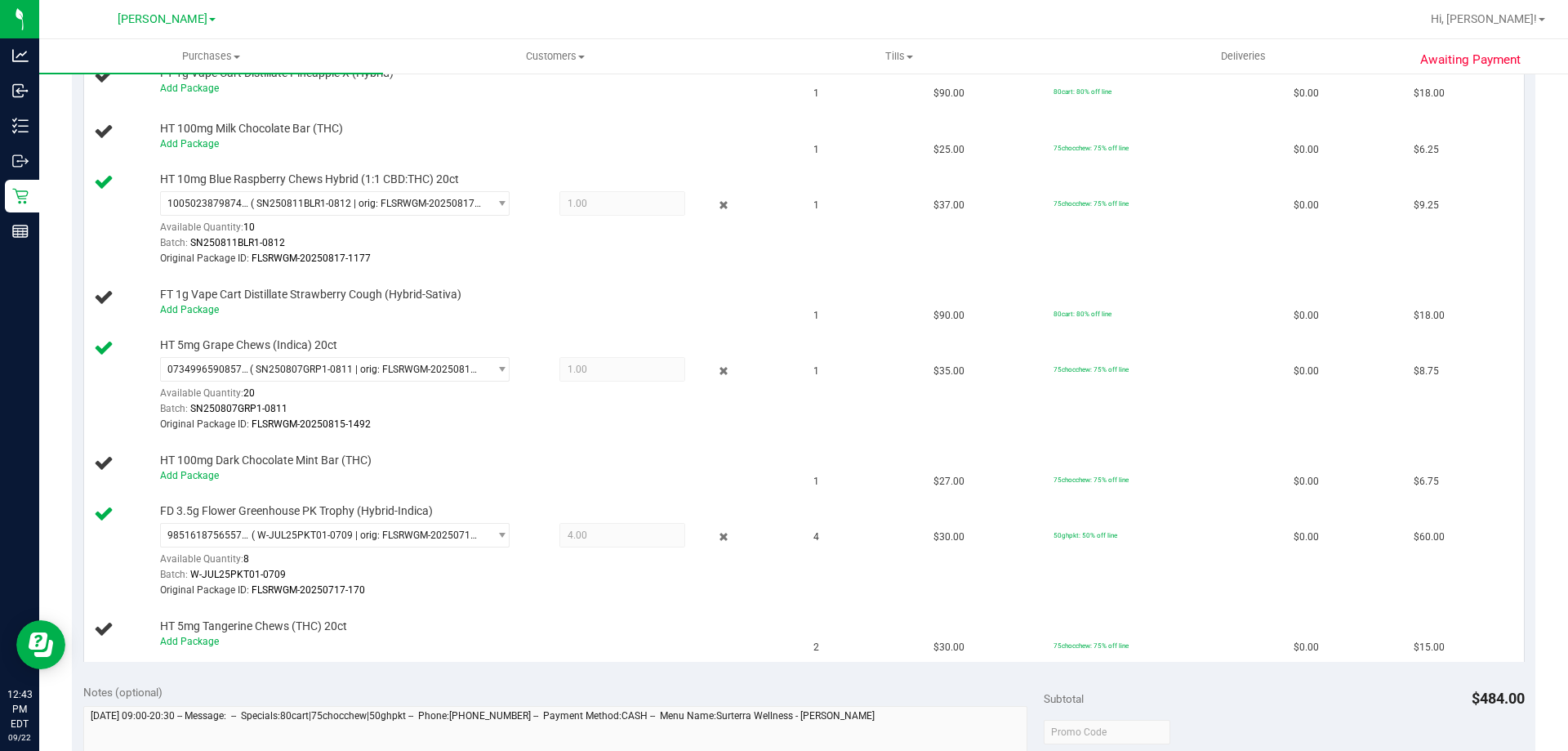
scroll to position [620, 0]
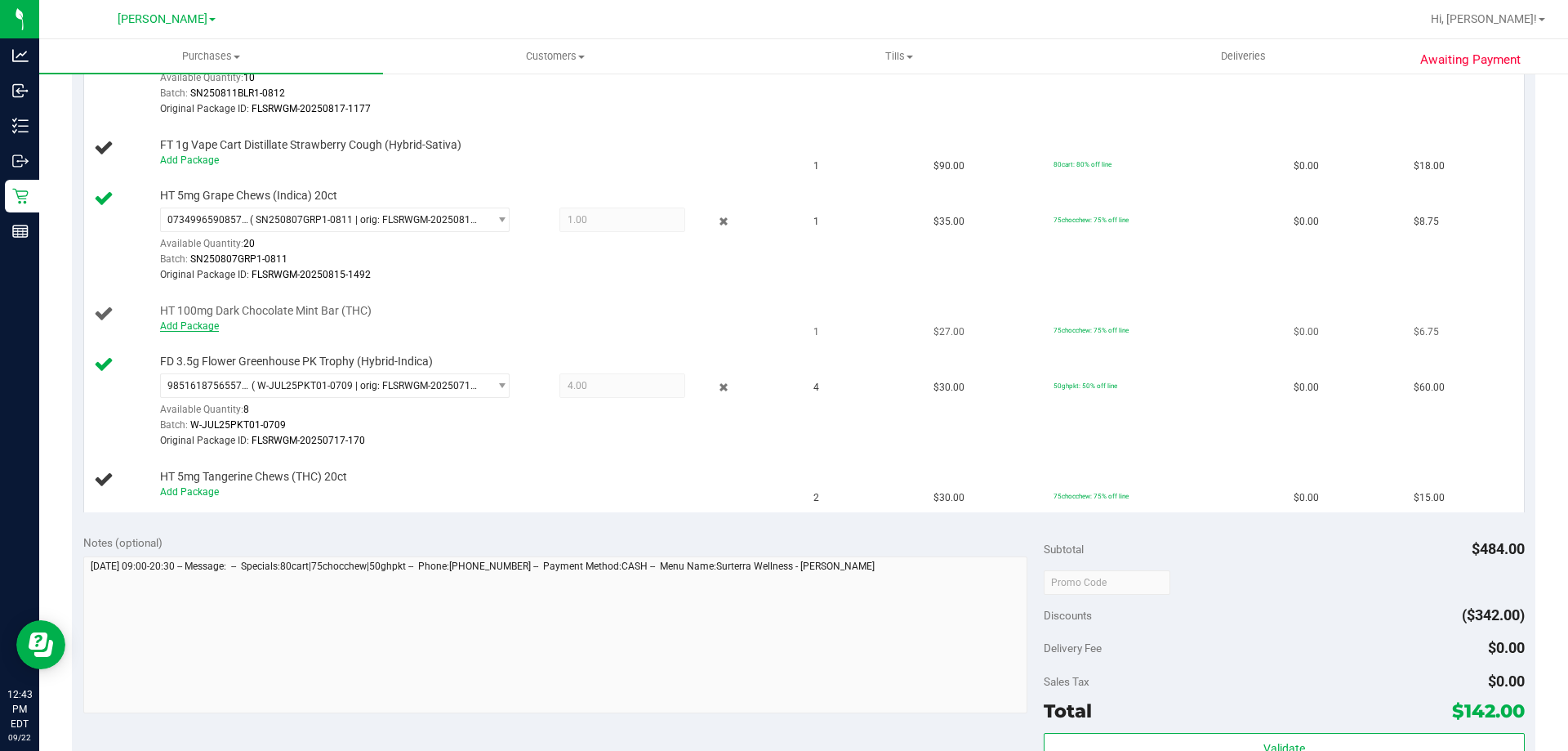
click at [206, 322] on link "Add Package" at bounding box center [189, 326] width 59 height 11
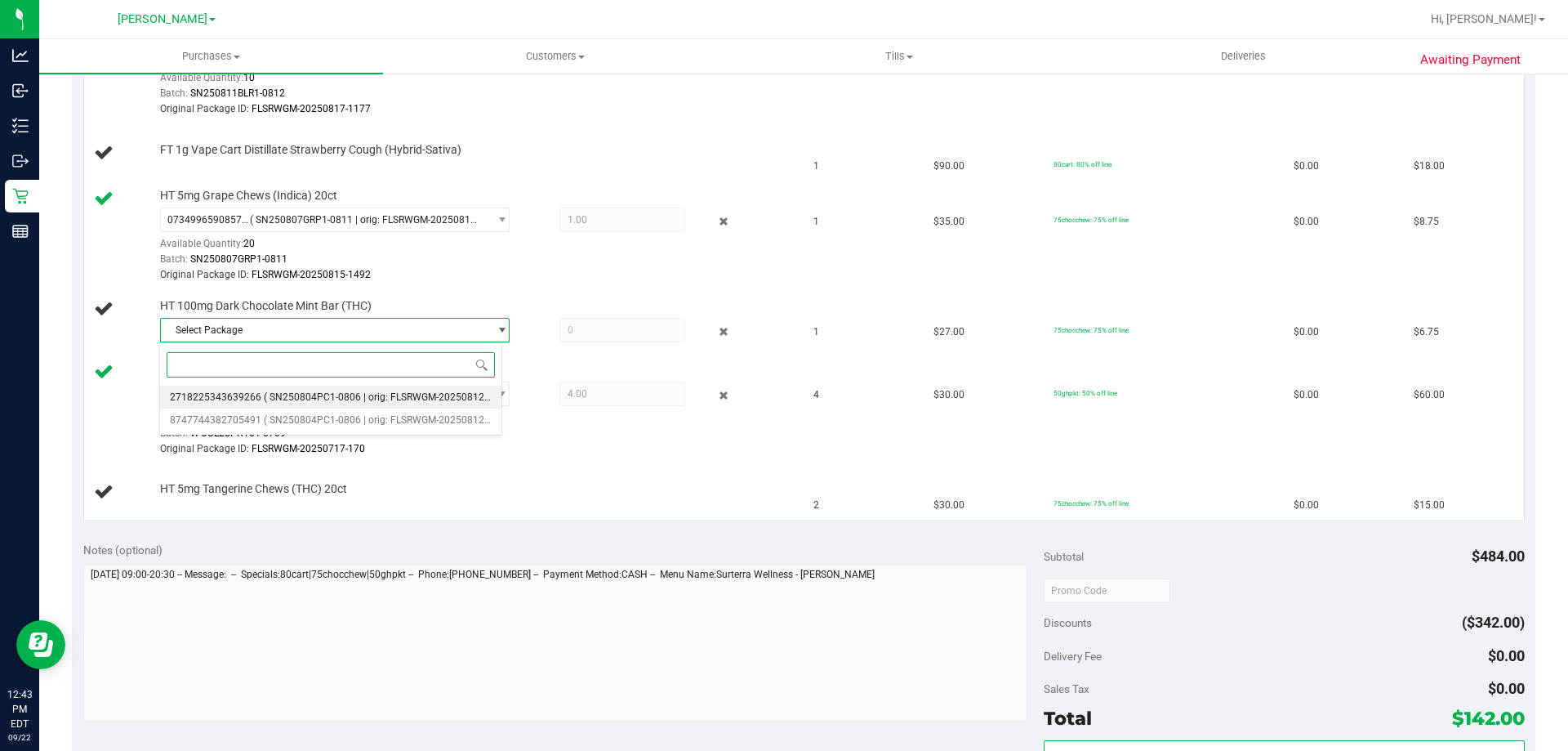
click at [239, 399] on span "2718225343639266" at bounding box center [216, 396] width 92 height 11
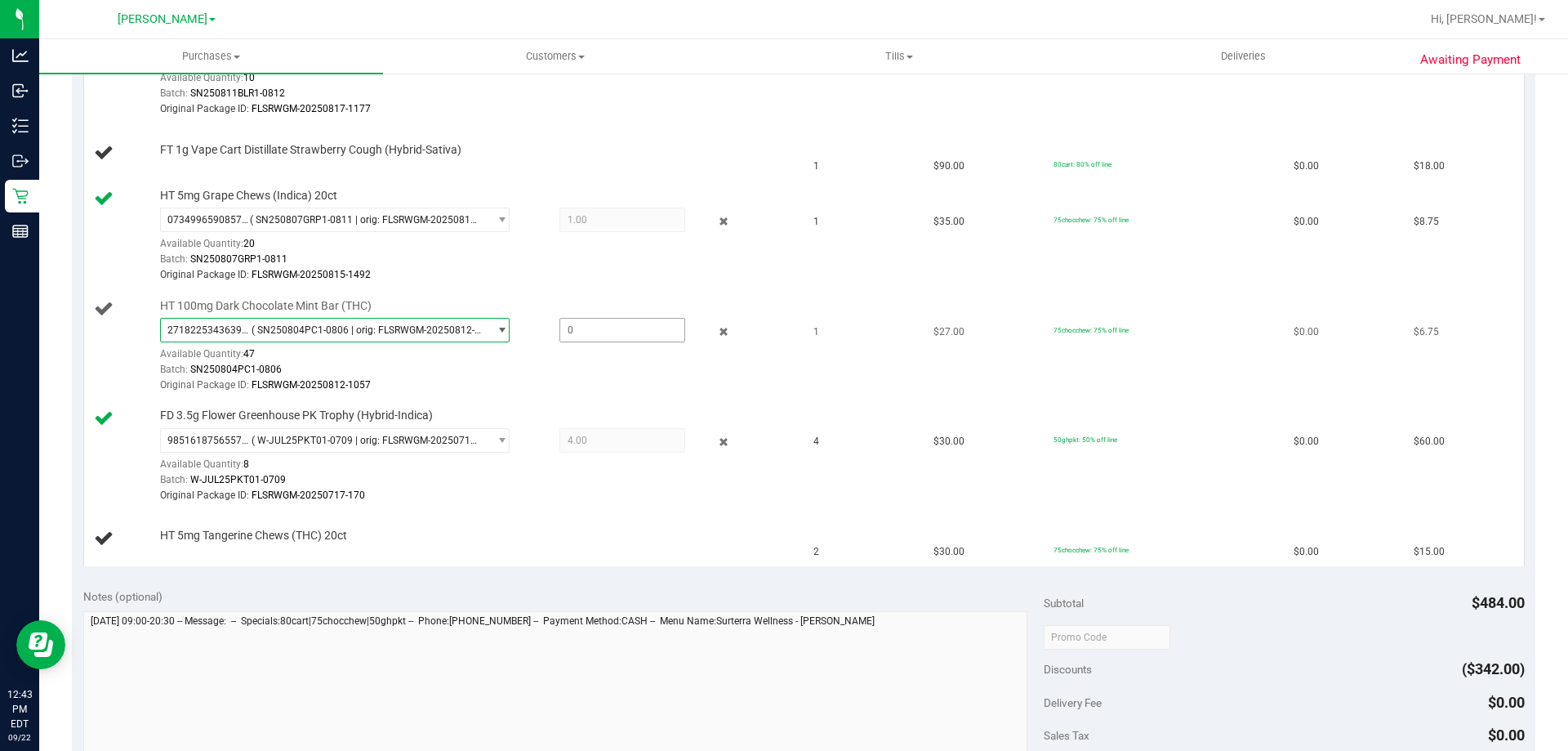
click at [603, 335] on span at bounding box center [623, 330] width 126 height 25
type input "1"
type input "1.0000"
click at [606, 382] on div "Original Package ID: FLSRWGM-20250812-1057" at bounding box center [475, 385] width 631 height 16
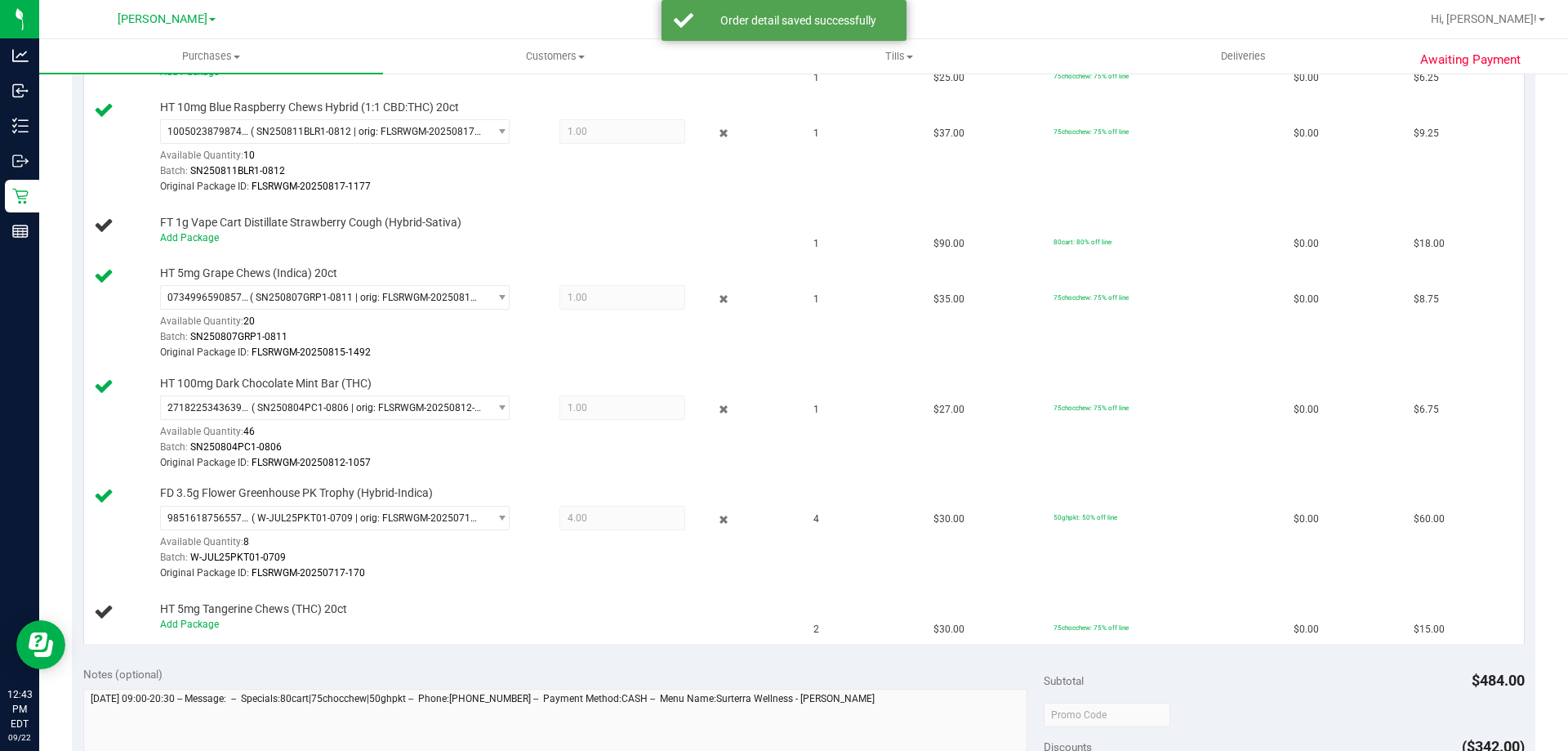
scroll to position [518, 0]
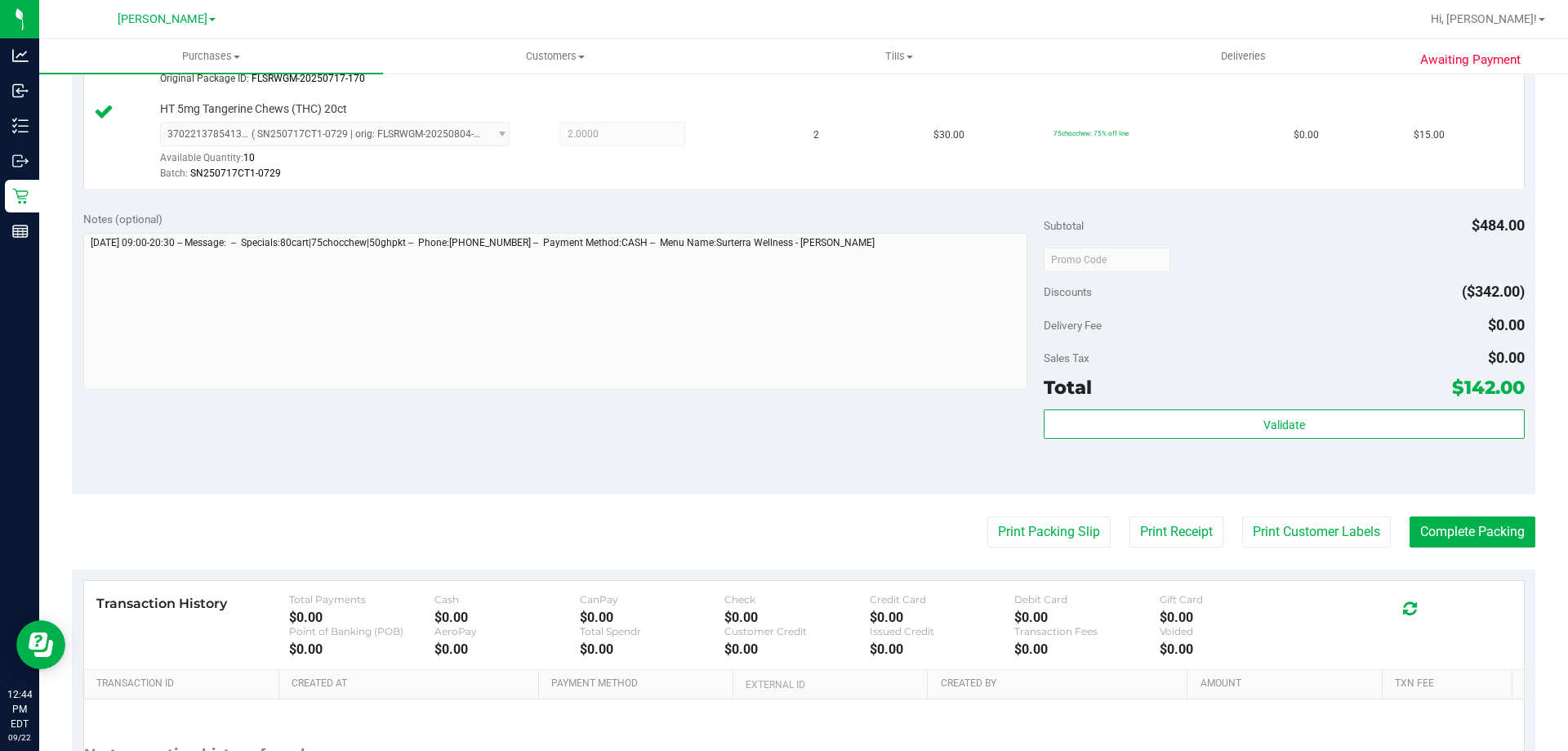
scroll to position [1309, 0]
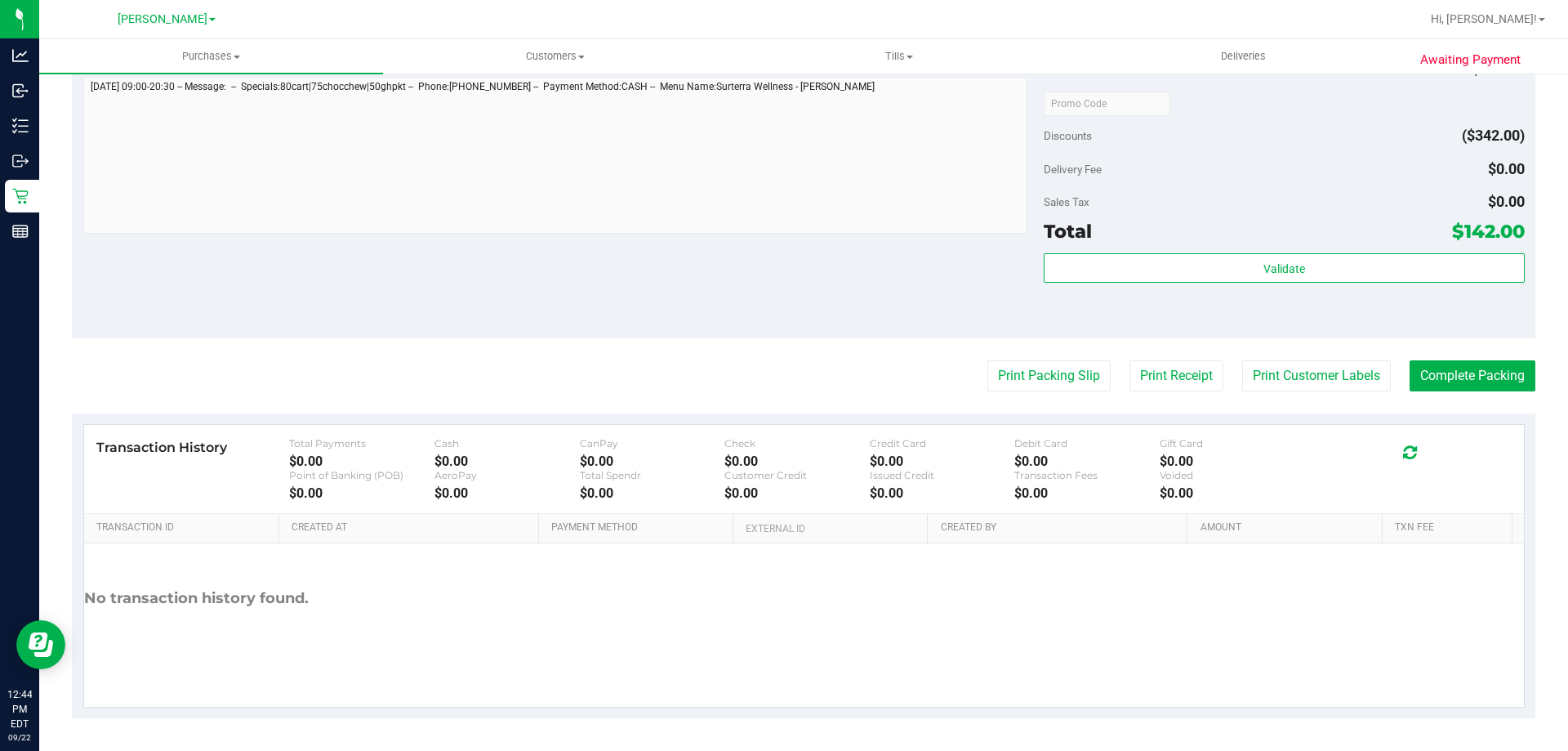
click at [1262, 238] on div "Total $142.00" at bounding box center [1284, 231] width 480 height 29
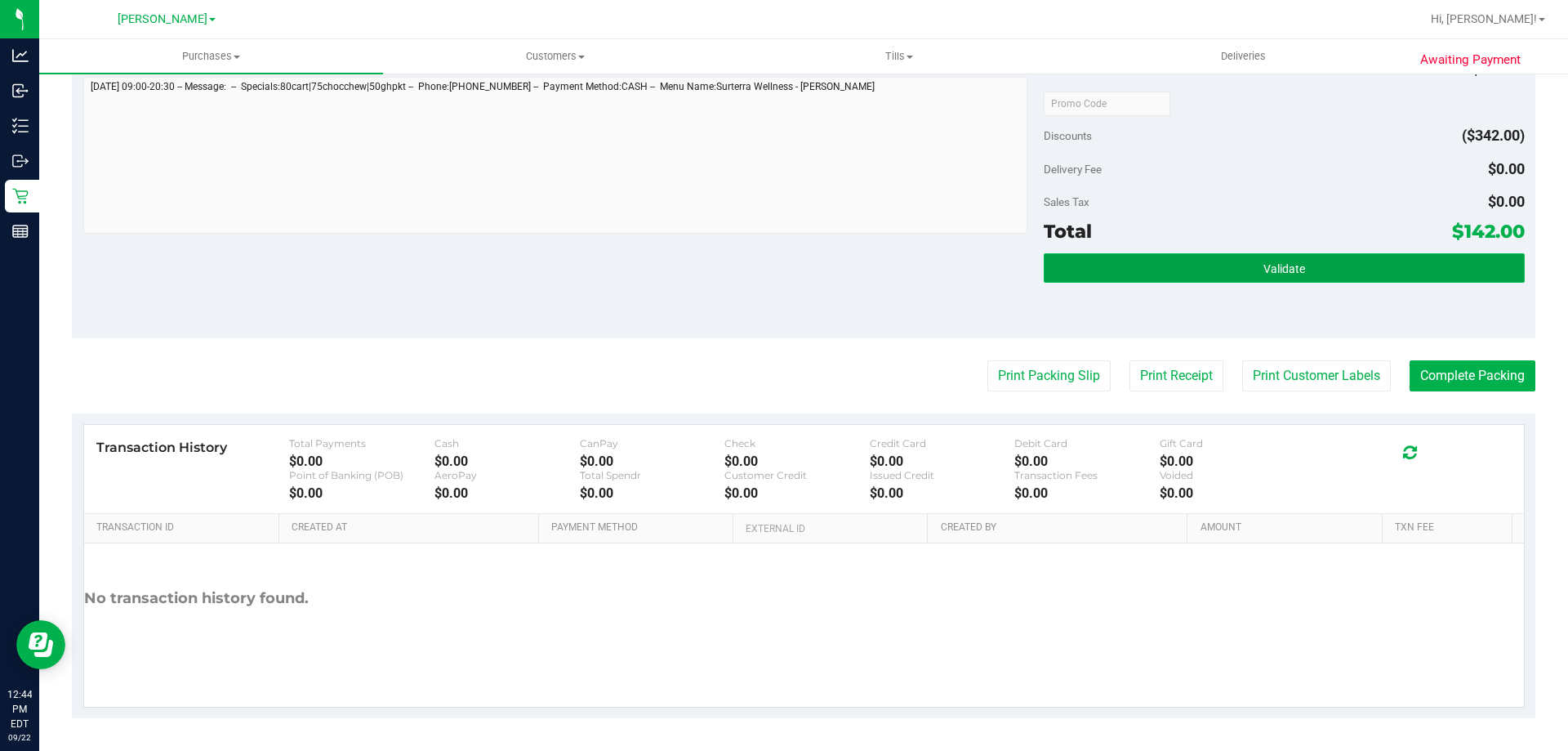
click at [1259, 260] on button "Validate" at bounding box center [1284, 268] width 480 height 29
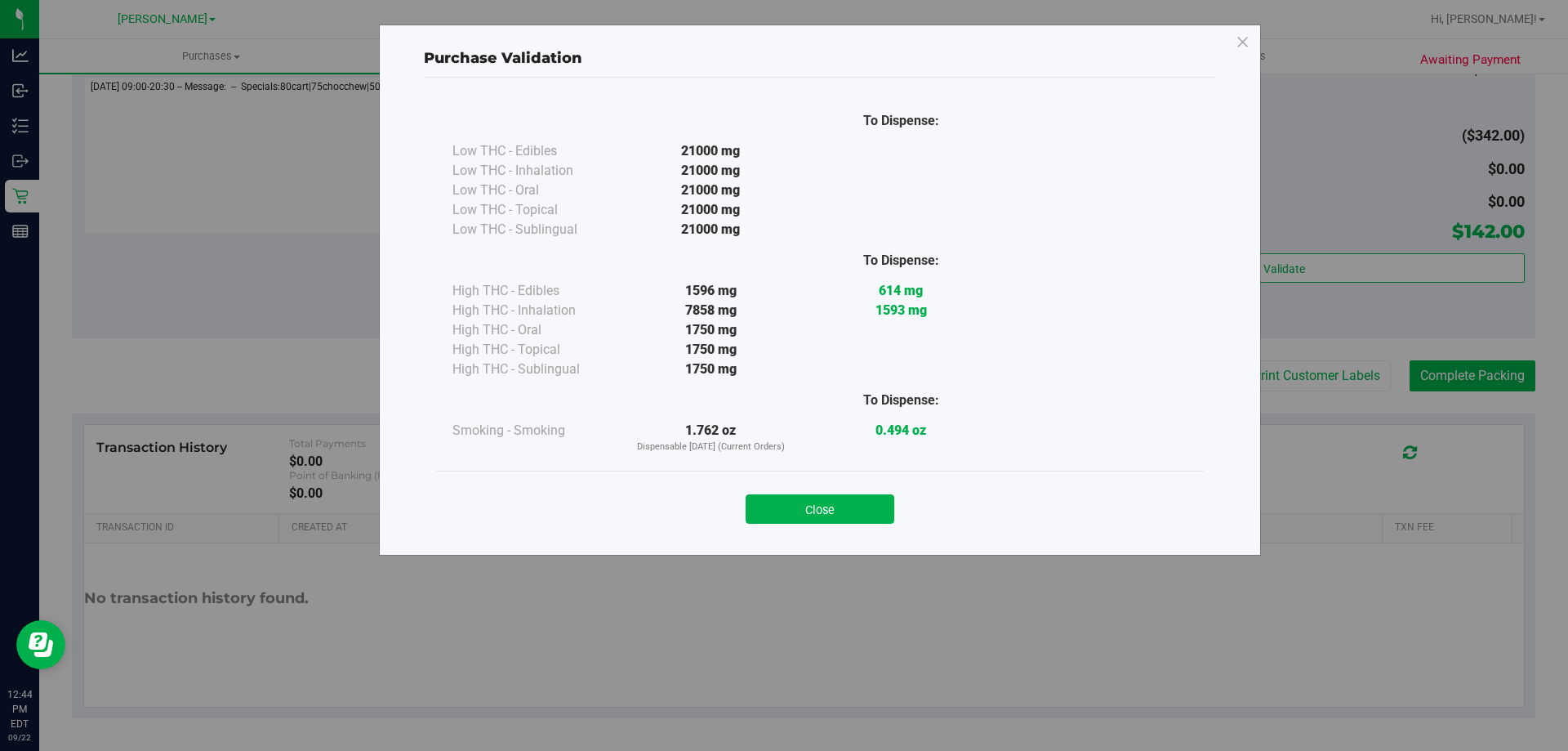
click at [816, 524] on div "Close" at bounding box center [819, 503] width 768 height 66
click at [813, 516] on button "Close" at bounding box center [819, 508] width 149 height 29
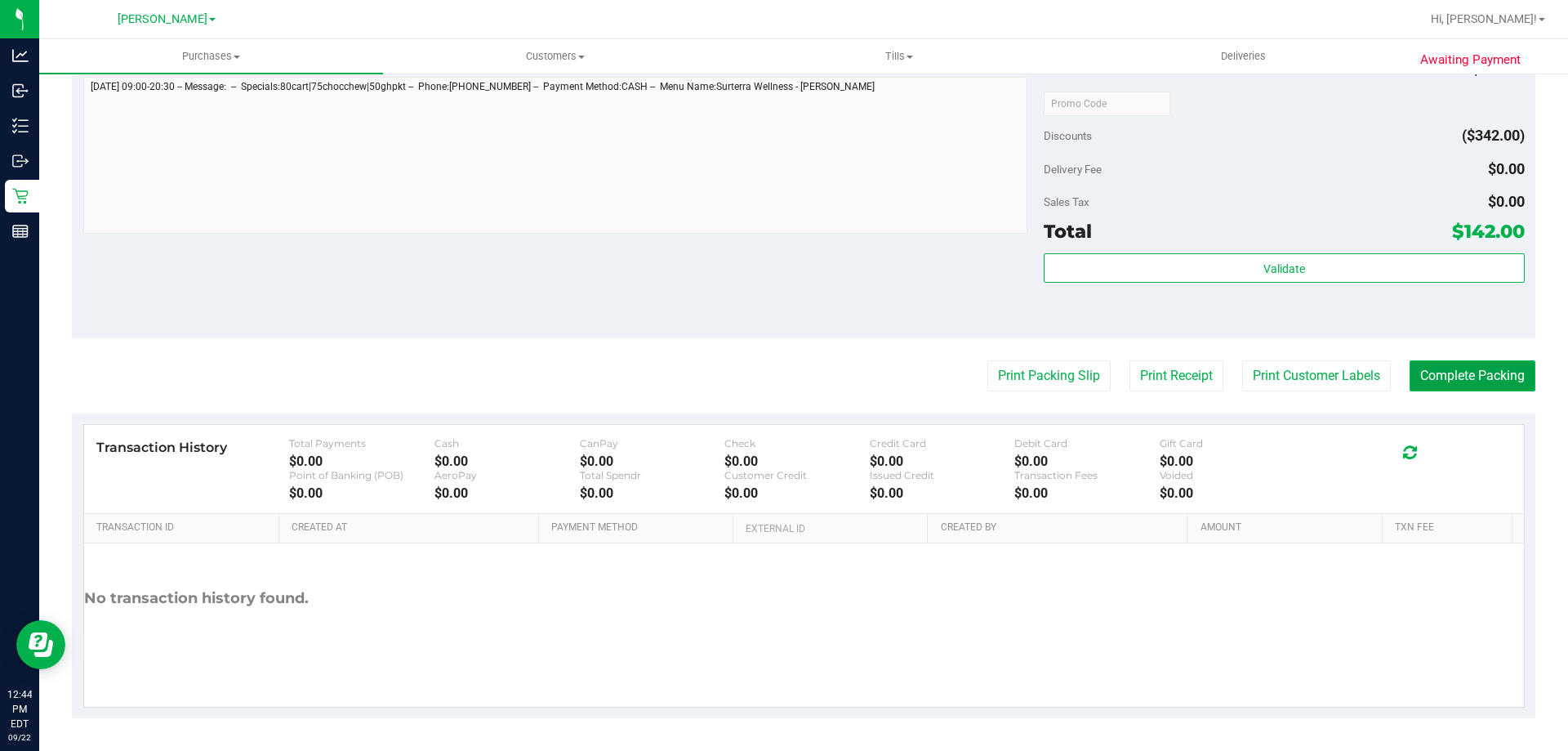
click at [1487, 374] on button "Complete Packing" at bounding box center [1473, 376] width 126 height 31
